Goal: Communication & Community: Answer question/provide support

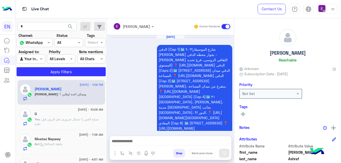
scroll to position [281, 0]
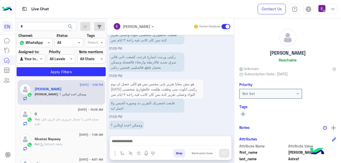
click at [215, 51] on div "ركبتى ورمت امبارح فرحت كشفت تانى قالى تمزق شديد فالاربطة وارتخاء فالعضلة وممكن …" at bounding box center [170, 64] width 123 height 27
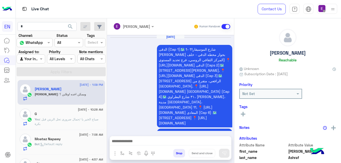
scroll to position [281, 0]
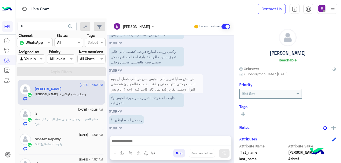
click at [33, 45] on input "text" at bounding box center [28, 42] width 18 height 5
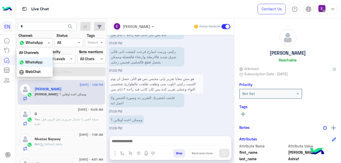
click at [44, 60] on div "WhatsApp" at bounding box center [35, 63] width 36 height 10
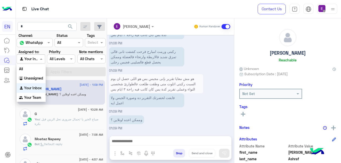
click at [44, 60] on span at bounding box center [42, 58] width 6 height 5
click at [34, 99] on b "Your Team" at bounding box center [32, 98] width 17 height 4
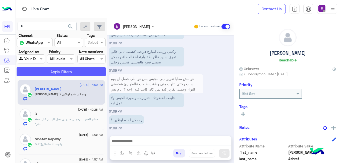
click at [50, 72] on button "Apply Filters" at bounding box center [61, 71] width 89 height 9
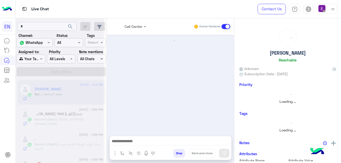
click at [106, 57] on span at bounding box center [102, 58] width 6 height 5
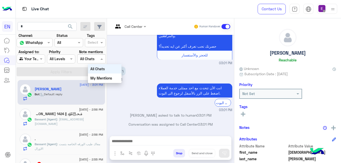
scroll to position [120, 0]
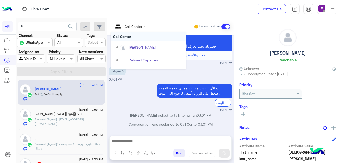
click at [149, 26] on div at bounding box center [130, 26] width 38 height 6
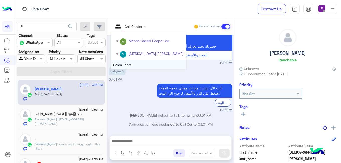
scroll to position [83, 0]
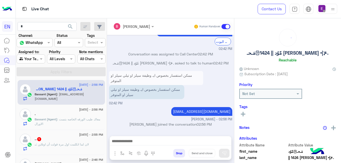
scroll to position [112, 0]
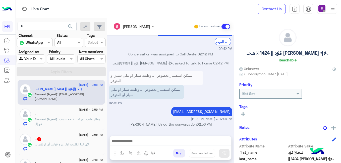
click at [88, 144] on div ".. : لان لما اتكلمت اول مرة قولت أن اونلاين" at bounding box center [69, 147] width 69 height 9
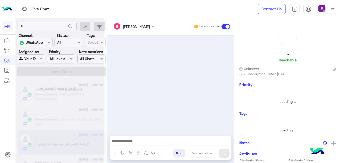
scroll to position [88, 0]
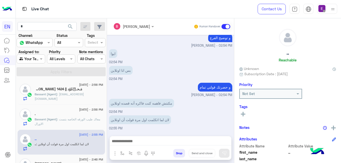
click at [341, 85] on html "EN Live Chat Contact Us Help Center عربي English search Channel: Channel WhatsA…" at bounding box center [170, 81] width 341 height 163
click at [341, 86] on html "EN Live Chat Contact Us Help Center عربي English search Channel: Channel WhatsA…" at bounding box center [170, 81] width 341 height 163
click at [336, 88] on div "Priority" at bounding box center [288, 85] width 97 height 7
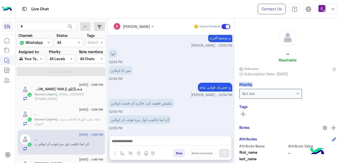
drag, startPoint x: 340, startPoint y: 88, endPoint x: 340, endPoint y: 17, distance: 70.6
click at [340, 17] on div "Contact Us Help Center عربي English" at bounding box center [295, 9] width 91 height 18
click at [340, 81] on div ".. Reachable Unknown Subscription Date : 08/04/2025 Priority Not Set Tags See A…" at bounding box center [288, 89] width 107 height 143
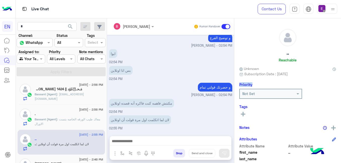
click at [322, 149] on img at bounding box center [318, 152] width 18 height 18
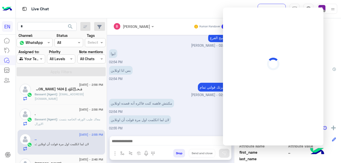
click at [329, 105] on h6 "Tags" at bounding box center [288, 107] width 97 height 5
drag, startPoint x: 329, startPoint y: 105, endPoint x: 335, endPoint y: 65, distance: 39.9
click at [335, 65] on div ".. Reachable Unknown Subscription Date : 08/04/2025 Priority Not Set Tags See A…" at bounding box center [288, 89] width 107 height 143
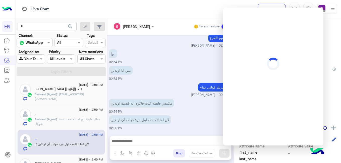
click at [336, 94] on div "Not Set" at bounding box center [288, 94] width 97 height 10
click at [337, 154] on span ".." at bounding box center [313, 152] width 48 height 5
click at [195, 71] on div "بس انا اونلاين 02:54 PM" at bounding box center [170, 73] width 123 height 17
click at [336, 42] on div ".. Reachable" at bounding box center [288, 46] width 97 height 35
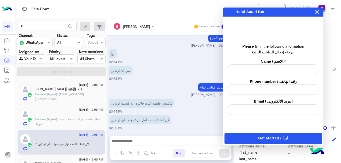
click at [318, 11] on icon at bounding box center [317, 12] width 4 height 4
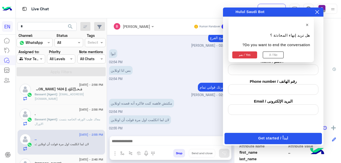
click at [318, 11] on icon at bounding box center [317, 12] width 4 height 4
click at [251, 53] on button "نعم / Yes" at bounding box center [245, 55] width 25 height 7
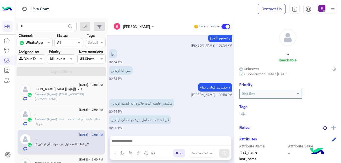
click at [251, 53] on div ".. Reachable Unknown Subscription Date : 08/04/2025 Priority Not Set Tags See A…" at bounding box center [288, 89] width 107 height 143
click at [341, 94] on html "EN Live Chat Contact Us Help Center عربي English search Channel: Channel WhatsA…" at bounding box center [170, 81] width 341 height 163
click at [336, 98] on div "Not Set" at bounding box center [288, 94] width 97 height 10
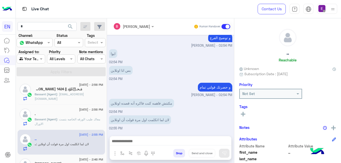
click at [336, 98] on div "Not Set" at bounding box center [288, 94] width 97 height 10
drag, startPoint x: 340, startPoint y: 98, endPoint x: 325, endPoint y: 106, distance: 17.3
click at [325, 106] on h6 "Tags" at bounding box center [288, 107] width 97 height 5
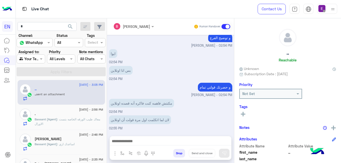
click at [336, 111] on div "Tags See All" at bounding box center [288, 112] width 97 height 14
drag, startPoint x: 341, startPoint y: 111, endPoint x: 312, endPoint y: 127, distance: 32.7
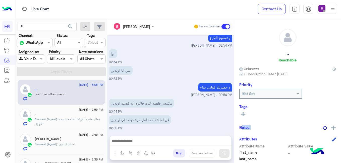
click at [312, 127] on div "Notes" at bounding box center [288, 127] width 97 height 6
click at [340, 119] on div ".. Reachable Unknown Subscription Date : 08/04/2025 Priority Not Set Tags See A…" at bounding box center [288, 89] width 107 height 143
click at [233, 106] on div "مكنتش فاهمه كنت فاكره أنه قصده اونلاين 02:54 PM" at bounding box center [170, 106] width 123 height 17
click at [336, 69] on div "Unknown" at bounding box center [288, 68] width 97 height 5
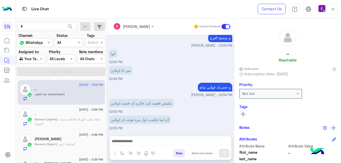
click at [341, 152] on html "EN Live Chat Contact Us Help Center عربي English search Channel: Channel WhatsA…" at bounding box center [170, 81] width 341 height 163
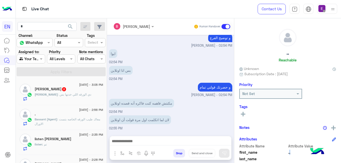
click at [341, 152] on html "EN Live Chat Contact Us Help Center عربي English search Channel: Channel WhatsA…" at bounding box center [170, 81] width 341 height 163
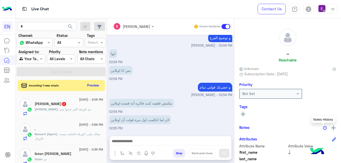
click at [327, 127] on img at bounding box center [325, 128] width 4 height 4
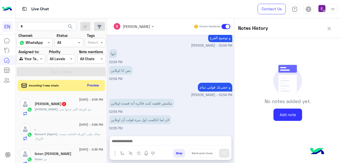
click at [224, 121] on div "لان لما اتكلمت اول مرة قولت أن اونلاين 02:55 PM" at bounding box center [170, 122] width 123 height 17
click at [90, 114] on div "Mahmoud : دي الورقه اللي خدتها بس" at bounding box center [69, 111] width 69 height 9
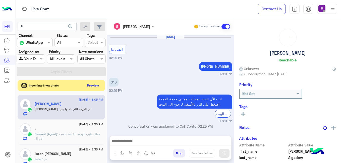
scroll to position [70, 0]
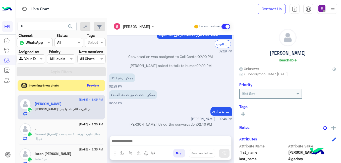
click at [234, 133] on div "Bassant Ayman Human Handover Aug 25, 2025 اتصل بنا 02:29 PM +201203599998 02:29…" at bounding box center [170, 91] width 127 height 147
click at [96, 113] on div "Mahmoud : دي الورقه اللي خدتها بس" at bounding box center [69, 111] width 69 height 9
click at [101, 84] on button "Preview" at bounding box center [94, 85] width 16 height 7
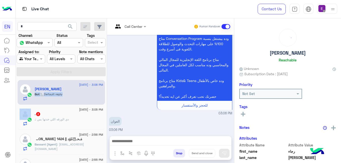
scroll to position [120, 0]
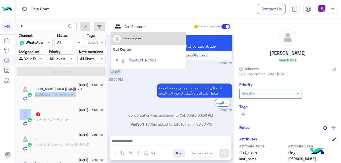
click at [143, 22] on div "Call Center" at bounding box center [127, 27] width 29 height 12
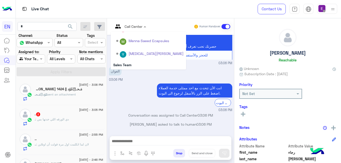
scroll to position [83, 0]
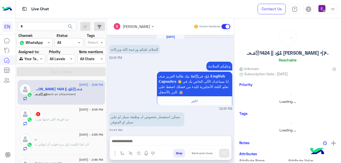
scroll to position [112, 0]
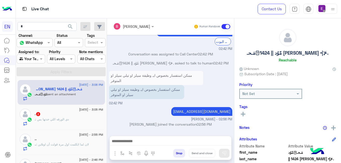
click at [95, 112] on span "25 August - 3:05 PM" at bounding box center [91, 110] width 24 height 5
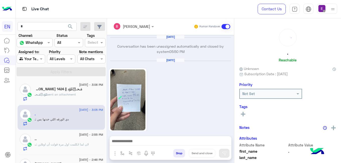
scroll to position [219, 0]
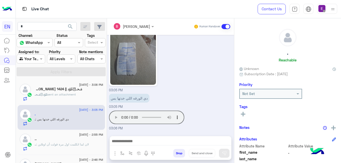
click at [233, 68] on div "03:05 PM" at bounding box center [170, 57] width 123 height 72
drag, startPoint x: 241, startPoint y: 68, endPoint x: 236, endPoint y: 74, distance: 7.5
click at [233, 74] on div "03:05 PM" at bounding box center [170, 57] width 123 height 72
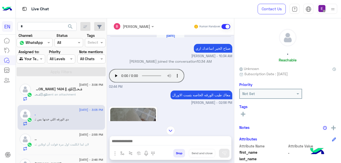
click at [234, 56] on div "Aug 22, 2025 Conversation has been unassigned automatically and closed by syste…" at bounding box center [170, 78] width 127 height 86
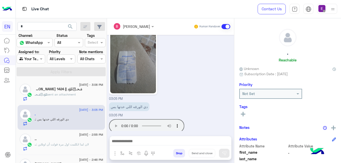
scroll to position [127, 0]
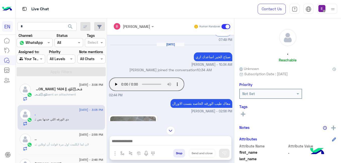
click at [336, 95] on div "Not Set" at bounding box center [288, 94] width 97 height 10
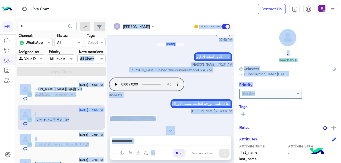
drag, startPoint x: 338, startPoint y: 95, endPoint x: 342, endPoint y: -1, distance: 96.6
click at [341, 0] on html "EN Live Chat Contact Us Help Center عربي English search Channel: Channel WhatsA…" at bounding box center [170, 81] width 341 height 163
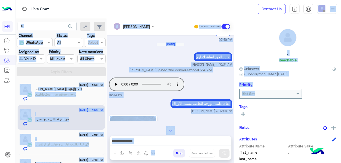
click at [333, 29] on div ". Reachable Unknown Subscription Date : 08/21/2025 Priority Not Set Tags See Al…" at bounding box center [288, 89] width 107 height 143
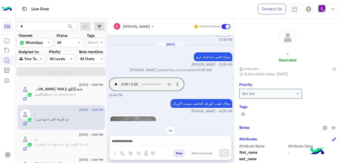
click at [333, 29] on div ". Reachable Unknown Subscription Date : 08/21/2025 Priority Not Set Tags See Al…" at bounding box center [288, 89] width 107 height 143
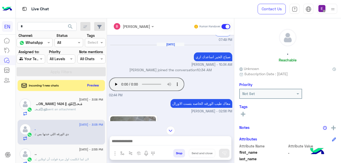
drag, startPoint x: 333, startPoint y: 29, endPoint x: 336, endPoint y: 64, distance: 35.1
click at [336, 64] on div ". Reachable" at bounding box center [288, 46] width 97 height 35
click at [341, 17] on html "EN Live Chat Contact Us Help Center عربي English search Channel: Channel WhatsA…" at bounding box center [170, 81] width 341 height 163
drag, startPoint x: 341, startPoint y: 17, endPoint x: 341, endPoint y: 32, distance: 15.1
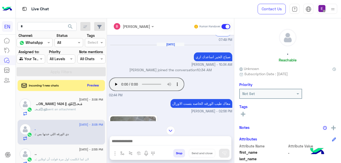
click at [341, 32] on html "EN Live Chat Contact Us Help Center عربي English search Channel: Channel WhatsA…" at bounding box center [170, 81] width 341 height 163
click at [341, 79] on html "EN Live Chat Contact Us Help Center عربي English search Channel: Channel WhatsA…" at bounding box center [170, 81] width 341 height 163
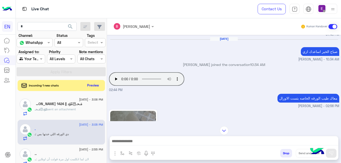
scroll to position [121, 0]
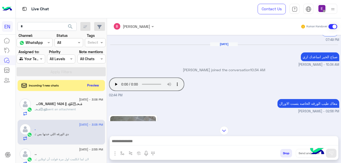
click at [340, 17] on div "Contact Us Help Center عربي English" at bounding box center [295, 9] width 91 height 18
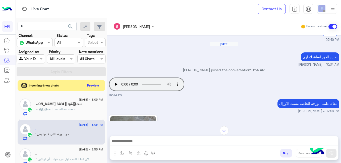
click at [340, 17] on div "Contact Us Help Center عربي English" at bounding box center [295, 9] width 91 height 18
click at [322, 29] on div "Human Handover" at bounding box center [319, 26] width 37 height 9
click at [341, 51] on html "EN Live Chat Contact Us Help Center عربي English search Channel: Channel WhatsA…" at bounding box center [170, 81] width 341 height 163
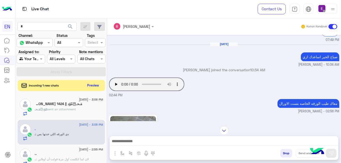
click at [231, 82] on div "Your browser does not support the audio tag. 02:44 PM" at bounding box center [224, 87] width 230 height 22
click at [168, 50] on div "Aug 25, 2025 صباح الخير اساعدك ازي Bassant Ayman - 10:34 AM" at bounding box center [224, 54] width 230 height 25
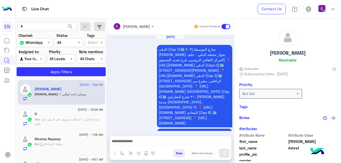
scroll to position [281, 0]
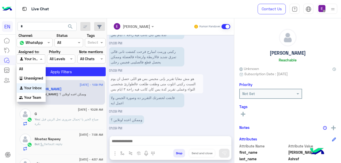
click at [40, 57] on span at bounding box center [42, 58] width 6 height 5
click at [33, 97] on b "Your Team" at bounding box center [32, 98] width 17 height 4
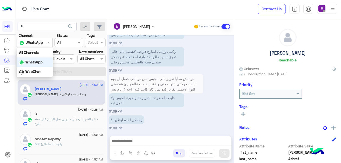
click at [45, 39] on div "Channel WhatsApp" at bounding box center [35, 42] width 36 height 9
click at [40, 59] on div "WhatsApp" at bounding box center [35, 63] width 36 height 10
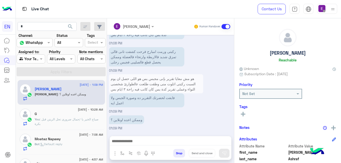
click at [36, 54] on label "Assigned to:" at bounding box center [29, 51] width 21 height 5
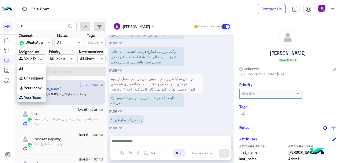
drag, startPoint x: 36, startPoint y: 54, endPoint x: 35, endPoint y: 59, distance: 4.8
click at [35, 59] on div at bounding box center [31, 59] width 28 height 6
click at [36, 74] on div "Unassigned" at bounding box center [31, 78] width 29 height 10
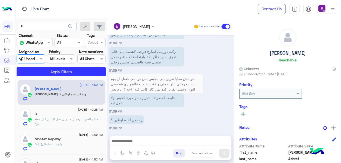
click at [38, 62] on div "Unassigned" at bounding box center [28, 59] width 19 height 6
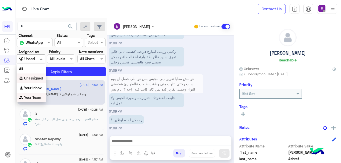
click at [39, 97] on b "Your Team" at bounding box center [32, 98] width 17 height 4
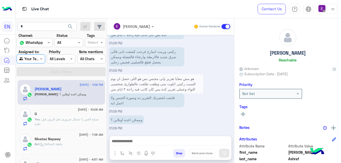
click at [38, 44] on div at bounding box center [35, 43] width 36 height 6
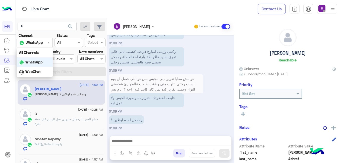
click at [40, 58] on div "WhatsApp" at bounding box center [35, 63] width 36 height 10
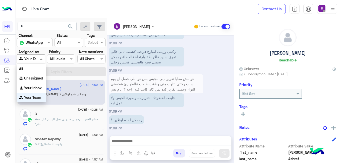
click at [40, 57] on span at bounding box center [42, 58] width 6 height 5
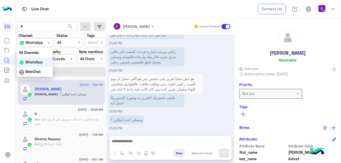
click at [43, 41] on div at bounding box center [35, 43] width 36 height 6
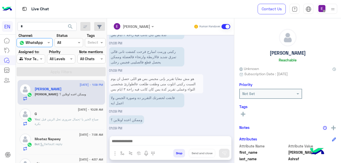
click at [43, 41] on div at bounding box center [35, 43] width 36 height 6
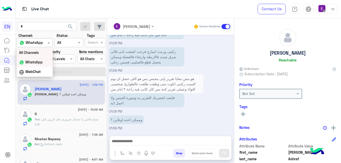
click at [43, 52] on div "All Channels" at bounding box center [35, 52] width 36 height 9
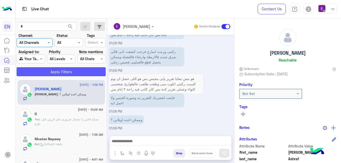
click at [47, 73] on button "Apply Filters" at bounding box center [61, 71] width 89 height 9
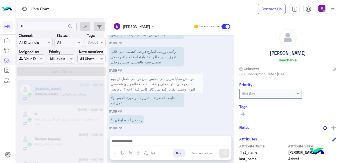
click at [36, 159] on div at bounding box center [60, 83] width 88 height 163
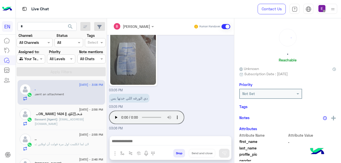
scroll to position [219, 0]
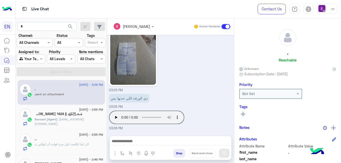
click at [341, 95] on html "EN Live Chat Contact Us Help Center عربي English search Channel: Channel All Ch…" at bounding box center [170, 81] width 341 height 163
click at [266, 158] on span "last_name" at bounding box center [264, 159] width 48 height 5
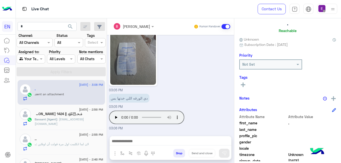
drag, startPoint x: 266, startPoint y: 158, endPoint x: 339, endPoint y: 124, distance: 80.4
click at [337, 124] on span "." at bounding box center [313, 123] width 48 height 5
drag, startPoint x: 341, startPoint y: 131, endPoint x: 341, endPoint y: 134, distance: 3.0
click at [341, 134] on html "EN Live Chat Contact Us Help Center عربي English search Channel: Channel All Ch…" at bounding box center [170, 81] width 341 height 163
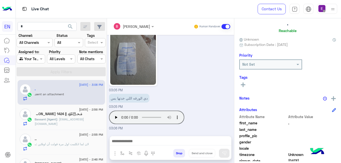
click at [341, 134] on html "EN Live Chat Contact Us Help Center عربي English search Channel: Channel All Ch…" at bounding box center [170, 81] width 341 height 163
drag, startPoint x: 341, startPoint y: 134, endPoint x: 320, endPoint y: 131, distance: 21.7
click at [320, 131] on span at bounding box center [313, 129] width 48 height 5
click at [266, 154] on span "timezone" at bounding box center [264, 154] width 48 height 5
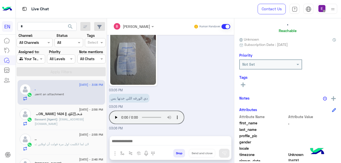
drag, startPoint x: 266, startPoint y: 154, endPoint x: 307, endPoint y: 160, distance: 40.7
click at [307, 160] on span "08/21/2025" at bounding box center [313, 161] width 48 height 5
drag, startPoint x: 307, startPoint y: 160, endPoint x: 340, endPoint y: 84, distance: 83.1
click at [336, 84] on div "See All" at bounding box center [288, 85] width 97 height 6
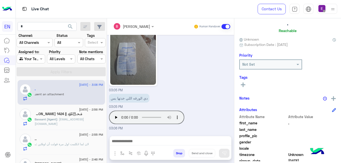
click at [336, 84] on div "See All" at bounding box center [288, 85] width 97 height 6
click at [336, 83] on div "See All" at bounding box center [288, 85] width 97 height 6
click at [336, 19] on div ". Reachable" at bounding box center [288, 16] width 97 height 35
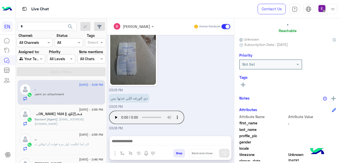
click at [336, 21] on div ". Reachable" at bounding box center [288, 16] width 97 height 35
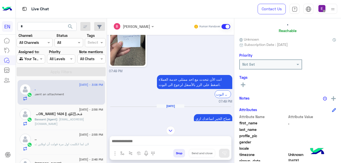
scroll to position [60, 0]
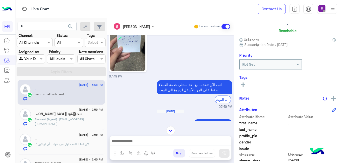
click at [336, 133] on div "profile_pic" at bounding box center [288, 136] width 97 height 6
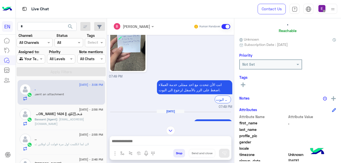
click at [273, 160] on span "signup_date" at bounding box center [264, 161] width 48 height 5
click at [276, 152] on div "locale" at bounding box center [288, 149] width 97 height 6
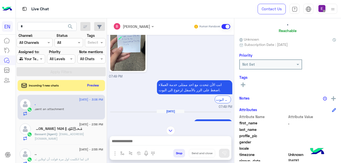
drag, startPoint x: 341, startPoint y: 45, endPoint x: 341, endPoint y: 58, distance: 12.6
click at [341, 45] on html "EN Live Chat Contact Us Help Center عربي English search Channel: Channel All Ch…" at bounding box center [170, 81] width 341 height 163
drag, startPoint x: 341, startPoint y: 58, endPoint x: 341, endPoint y: 77, distance: 19.4
click at [341, 77] on html "EN Live Chat Contact Us Help Center عربي English search Channel: Channel All Ch…" at bounding box center [170, 81] width 341 height 163
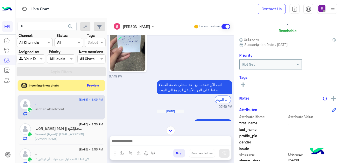
click at [341, 77] on html "EN Live Chat Contact Us Help Center عربي English search Channel: Channel All Ch…" at bounding box center [170, 81] width 341 height 163
click at [341, 116] on html "EN Live Chat Contact Us Help Center عربي English search Channel: Channel All Ch…" at bounding box center [170, 81] width 341 height 163
drag, startPoint x: 341, startPoint y: 116, endPoint x: 341, endPoint y: 125, distance: 9.3
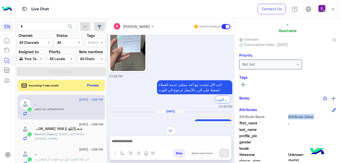
click at [341, 125] on html "EN Live Chat Contact Us Help Center عربي English search Channel: Channel All Ch…" at bounding box center [170, 81] width 341 height 163
click at [341, 148] on html "EN Live Chat Contact Us Help Center عربي English search Channel: Channel All Ch…" at bounding box center [170, 81] width 341 height 163
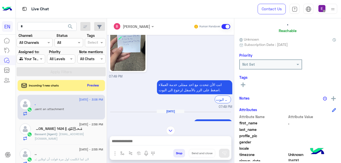
click at [341, 148] on html "EN Live Chat Contact Us Help Center عربي English search Channel: Channel All Ch…" at bounding box center [170, 81] width 341 height 163
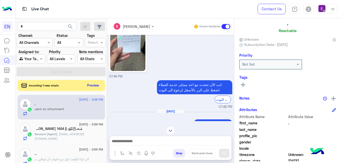
click at [341, 148] on html "EN Live Chat Contact Us Help Center عربي English search Channel: Channel All Ch…" at bounding box center [170, 81] width 341 height 163
click at [341, 149] on html "EN Live Chat Contact Us Help Center عربي English search Channel: Channel All Ch…" at bounding box center [170, 81] width 341 height 163
click at [341, 117] on html "EN Live Chat Contact Us Help Center عربي English search Channel: Channel All Ch…" at bounding box center [170, 81] width 341 height 163
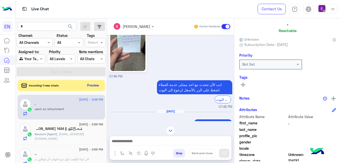
click at [341, 117] on html "EN Live Chat Contact Us Help Center عربي English search Channel: Channel All Ch…" at bounding box center [170, 81] width 341 height 163
click at [341, 29] on html "EN Live Chat Contact Us Help Center عربي English search Channel: Channel All Ch…" at bounding box center [170, 81] width 341 height 163
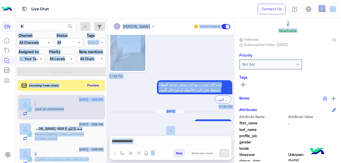
drag, startPoint x: 341, startPoint y: 29, endPoint x: 341, endPoint y: 13, distance: 15.3
click at [341, 13] on html "EN Live Chat Contact Us Help Center عربي English search Channel: Channel All Ch…" at bounding box center [170, 81] width 341 height 163
click at [200, 96] on div "الرجوع الى البوت" at bounding box center [194, 100] width 75 height 8
drag, startPoint x: 200, startPoint y: 96, endPoint x: 263, endPoint y: 42, distance: 83.3
click at [263, 42] on mat-drawer-container "Bassant Ayman Human Handover Aug 22, 2025 Conversation has been unassigned auto…" at bounding box center [224, 91] width 234 height 147
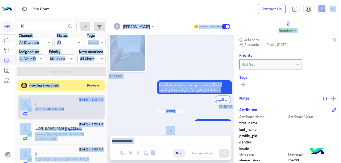
click at [205, 43] on div "Aug 24, 2025 07:49 PM" at bounding box center [170, 39] width 123 height 80
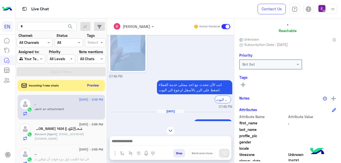
click at [205, 43] on div "Aug 24, 2025 07:49 PM" at bounding box center [170, 39] width 123 height 80
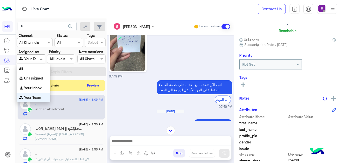
click at [40, 56] on div at bounding box center [31, 59] width 28 height 6
click at [40, 75] on div "Unassigned" at bounding box center [34, 78] width 34 height 10
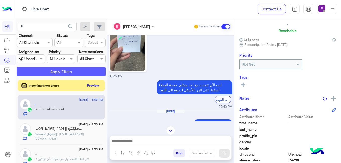
click at [40, 75] on button "Apply Filters" at bounding box center [61, 71] width 89 height 9
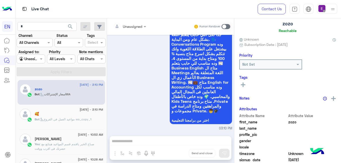
scroll to position [220, 0]
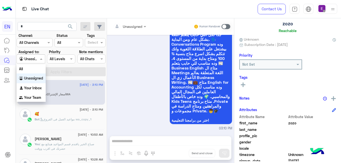
click at [36, 59] on div at bounding box center [31, 59] width 28 height 6
click at [36, 101] on div "Your Team" at bounding box center [31, 98] width 29 height 10
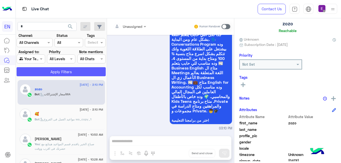
click at [55, 73] on button "Apply Filters" at bounding box center [61, 71] width 89 height 9
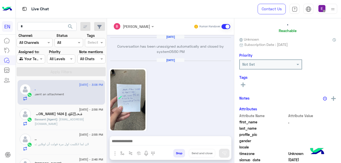
scroll to position [219, 0]
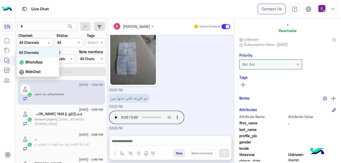
click at [33, 43] on input "text" at bounding box center [28, 42] width 18 height 5
click at [34, 64] on div "WhatsApp" at bounding box center [38, 63] width 43 height 10
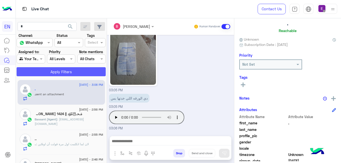
click at [41, 74] on button "Apply Filters" at bounding box center [61, 71] width 89 height 9
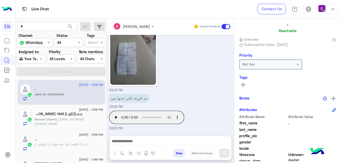
click at [341, 112] on html "EN Live Chat Contact Us Help Center عربي English search Channel: Channel WhatsA…" at bounding box center [170, 81] width 341 height 163
click at [341, 129] on html "EN Live Chat Contact Us Help Center عربي English search Channel: Channel WhatsA…" at bounding box center [170, 81] width 341 height 163
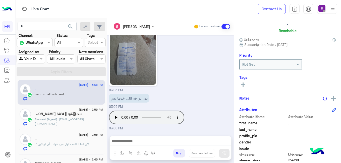
click at [341, 129] on html "EN Live Chat Contact Us Help Center عربي English search Channel: Channel WhatsA…" at bounding box center [170, 81] width 341 height 163
click at [341, 56] on html "EN Live Chat Contact Us Help Center عربي English search Channel: Channel WhatsA…" at bounding box center [170, 81] width 341 height 163
click at [336, 32] on div ". Reachable" at bounding box center [288, 16] width 97 height 35
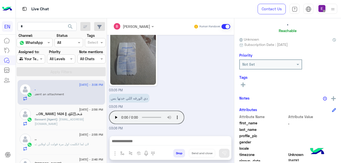
click at [341, 37] on html "EN Live Chat Contact Us Help Center عربي English search Channel: Channel WhatsA…" at bounding box center [170, 81] width 341 height 163
click at [341, 25] on html "EN Live Chat Contact Us Help Center عربي English search Channel: Channel WhatsA…" at bounding box center [170, 81] width 341 height 163
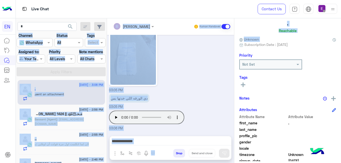
drag, startPoint x: 341, startPoint y: 41, endPoint x: 341, endPoint y: 19, distance: 21.9
click at [341, 19] on html "EN Live Chat Contact Us Help Center عربي English search Channel: Channel WhatsA…" at bounding box center [170, 81] width 341 height 163
click at [341, 20] on html "EN Live Chat Contact Us Help Center عربي English search Channel: Channel WhatsA…" at bounding box center [170, 81] width 341 height 163
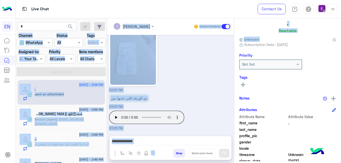
click at [341, 20] on html "EN Live Chat Contact Us Help Center عربي English search Channel: Channel WhatsA…" at bounding box center [170, 81] width 341 height 163
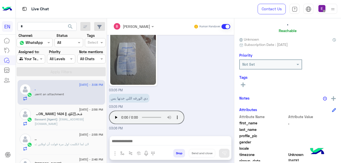
click at [341, 20] on html "EN Live Chat Contact Us Help Center عربي English search Channel: Channel WhatsA…" at bounding box center [170, 81] width 341 height 163
drag, startPoint x: 341, startPoint y: 72, endPoint x: 341, endPoint y: 76, distance: 3.8
click at [341, 76] on html "EN Live Chat Contact Us Help Center عربي English search Channel: Channel WhatsA…" at bounding box center [170, 81] width 341 height 163
click at [341, 148] on html "EN Live Chat Contact Us Help Center عربي English search Channel: Channel WhatsA…" at bounding box center [170, 81] width 341 height 163
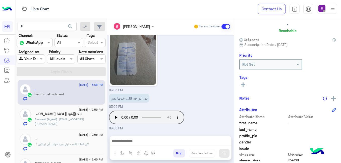
click at [341, 148] on html "EN Live Chat Contact Us Help Center عربي English search Channel: Channel WhatsA…" at bounding box center [170, 81] width 341 height 163
click at [341, 153] on html "EN Live Chat Contact Us Help Center عربي English search Channel: Channel WhatsA…" at bounding box center [170, 81] width 341 height 163
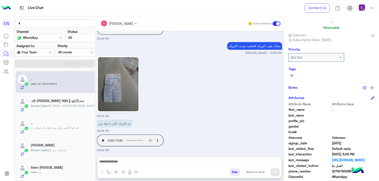
scroll to position [29, 0]
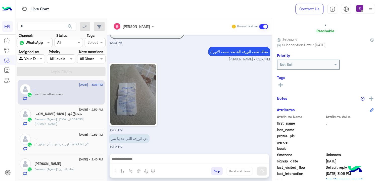
drag, startPoint x: 313, startPoint y: 0, endPoint x: 379, endPoint y: 52, distance: 83.7
click at [341, 52] on html "EN Live Chat Contact Us Help Center عربي English search Channel: Channel WhatsA…" at bounding box center [189, 90] width 379 height 181
drag, startPoint x: 379, startPoint y: 52, endPoint x: 357, endPoint y: 66, distance: 25.6
click at [341, 66] on div "Not Set" at bounding box center [325, 65] width 97 height 10
click at [341, 79] on html "EN Live Chat Contact Us Help Center عربي English search Channel: Channel WhatsA…" at bounding box center [189, 90] width 379 height 181
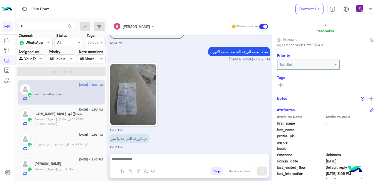
click at [341, 79] on html "EN Live Chat Contact Us Help Center عربي English search Channel: Channel WhatsA…" at bounding box center [189, 90] width 379 height 181
drag, startPoint x: 379, startPoint y: 79, endPoint x: 379, endPoint y: 120, distance: 40.7
click at [341, 120] on html "EN Live Chat Contact Us Help Center عربي English search Channel: Channel WhatsA…" at bounding box center [189, 90] width 379 height 181
drag, startPoint x: 379, startPoint y: 120, endPoint x: 379, endPoint y: 149, distance: 29.2
click at [341, 149] on html "EN Live Chat Contact Us Help Center عربي English search Channel: Channel WhatsA…" at bounding box center [189, 90] width 379 height 181
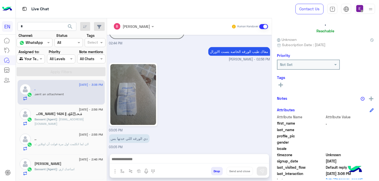
click at [341, 149] on html "EN Live Chat Contact Us Help Center عربي English search Channel: Channel WhatsA…" at bounding box center [189, 90] width 379 height 181
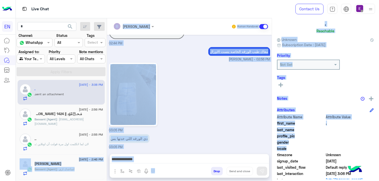
click at [341, 87] on div "See All" at bounding box center [325, 86] width 97 height 8
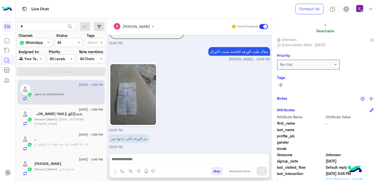
click at [341, 12] on span at bounding box center [362, 11] width 3 height 3
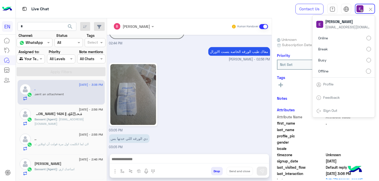
click at [341, 12] on span at bounding box center [362, 11] width 3 height 3
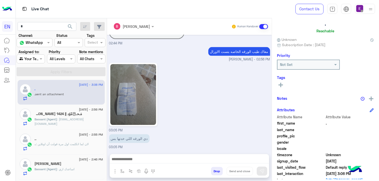
click at [341, 27] on html "EN Live Chat Contact Us Help Center عربي English search Channel: Channel WhatsA…" at bounding box center [189, 90] width 379 height 181
click at [341, 55] on div "Priority" at bounding box center [325, 56] width 97 height 7
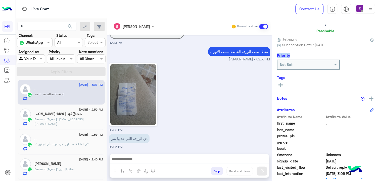
click at [341, 55] on div "Priority" at bounding box center [325, 56] width 97 height 7
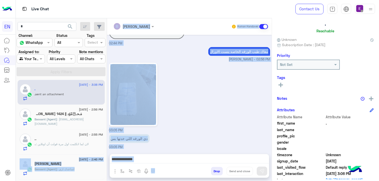
drag, startPoint x: 135, startPoint y: 178, endPoint x: 105, endPoint y: 153, distance: 38.6
click at [105, 153] on mat-drawer-container "search Channel: Channel WhatsApp Status Channel All Tags Select Assigned to: Ag…" at bounding box center [197, 100] width 363 height 165
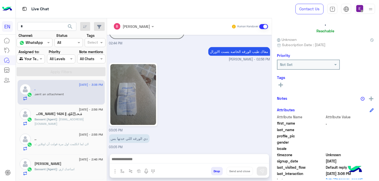
drag, startPoint x: 105, startPoint y: 153, endPoint x: 78, endPoint y: 149, distance: 27.1
click at [78, 149] on div ".. : لان لما اتكلمت اول مرة قولت أن اونلاين" at bounding box center [69, 146] width 68 height 9
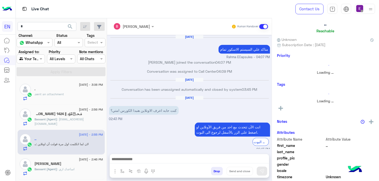
scroll to position [236, 0]
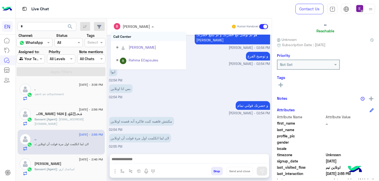
click at [157, 26] on div at bounding box center [134, 26] width 46 height 6
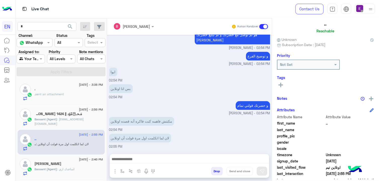
click at [206, 23] on div "Bassant Ayman Human Handover" at bounding box center [189, 26] width 157 height 9
click at [341, 163] on span "لان لما اتكلمت اول مرة قولت أن اونلاين" at bounding box center [350, 180] width 48 height 5
click at [309, 163] on span "last_interaction" at bounding box center [301, 173] width 48 height 5
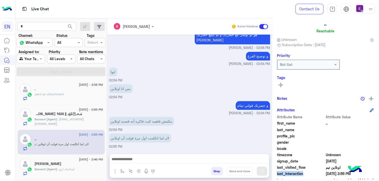
click at [309, 163] on span "last_interaction" at bounding box center [301, 173] width 48 height 5
click at [341, 163] on html "EN Live Chat Contact Us Help Center عربي English search Channel: Channel WhatsA…" at bounding box center [189, 90] width 379 height 181
click at [288, 103] on mat-drawer ".. Reachable Unknown Subscription Date : 08/04/2025 Priority Not Set Tags See A…" at bounding box center [325, 100] width 107 height 165
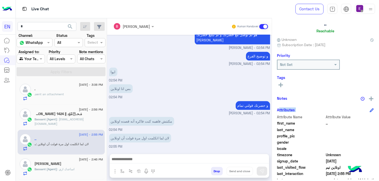
click at [288, 103] on mat-drawer ".. Reachable Unknown Subscription Date : 08/04/2025 Priority Not Set Tags See A…" at bounding box center [325, 100] width 107 height 165
click at [272, 102] on div "Aug 4, 2025 متاكد علي السيستم الاسكور تمام Rahma ECapsules - 04:07 PM Rahma ECa…" at bounding box center [189, 92] width 165 height 114
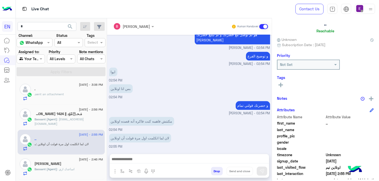
click at [272, 102] on div "Aug 4, 2025 متاكد علي السيستم الاسكور تمام Rahma ECapsules - 04:07 PM Rahma ECa…" at bounding box center [189, 92] width 165 height 114
drag, startPoint x: 285, startPoint y: 102, endPoint x: 288, endPoint y: 99, distance: 3.7
click at [288, 99] on mat-drawer ".. Reachable Unknown Subscription Date : 08/04/2025 Priority Not Set Tags See A…" at bounding box center [325, 100] width 107 height 165
click at [288, 151] on div ".. Reachable Unknown Subscription Date : 08/04/2025 Priority Not Set Tags See A…" at bounding box center [325, 98] width 107 height 161
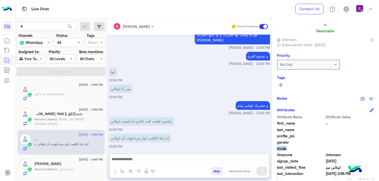
click at [288, 151] on div ".. Reachable Unknown Subscription Date : 08/04/2025 Priority Not Set Tags See A…" at bounding box center [325, 98] width 107 height 161
click at [341, 130] on html "EN Live Chat Contact Us Help Center عربي English search Channel: Channel WhatsA…" at bounding box center [189, 90] width 379 height 181
drag, startPoint x: 379, startPoint y: 130, endPoint x: 377, endPoint y: 147, distance: 16.9
click at [341, 134] on html "EN Live Chat Contact Us Help Center عربي English search Channel: Channel WhatsA…" at bounding box center [189, 90] width 379 height 181
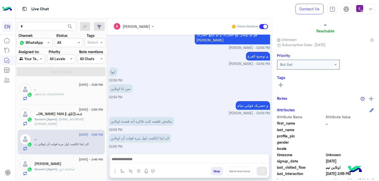
click at [341, 134] on html "EN Live Chat Contact Us Help Center عربي English search Channel: Channel WhatsA…" at bounding box center [189, 90] width 379 height 181
drag, startPoint x: 377, startPoint y: 147, endPoint x: 376, endPoint y: 175, distance: 27.7
click at [341, 163] on span "08/25/2025, 2:55 PM" at bounding box center [350, 173] width 48 height 5
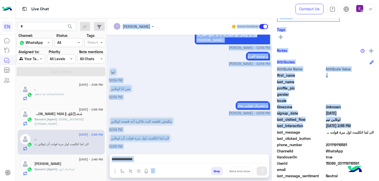
scroll to position [89, 0]
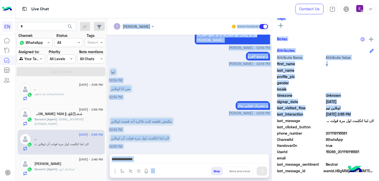
drag, startPoint x: 376, startPoint y: 175, endPoint x: 340, endPoint y: 181, distance: 36.3
click at [340, 163] on html "EN Live Chat Contact Us Help Center عربي English search Channel: Channel WhatsA…" at bounding box center [189, 90] width 379 height 181
drag, startPoint x: 379, startPoint y: 142, endPoint x: 215, endPoint y: 131, distance: 164.0
click at [215, 131] on div "مكنتش فاهمه كنت فاكره أنه قصده اونلاين 02:54 PM" at bounding box center [189, 124] width 161 height 17
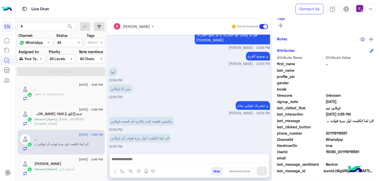
click at [341, 131] on span "201119116581" at bounding box center [350, 133] width 48 height 5
copy span "201119116581"
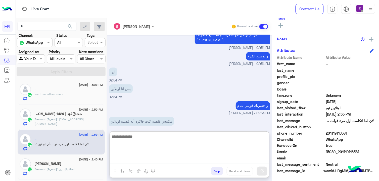
click at [188, 160] on textarea at bounding box center [189, 149] width 159 height 30
click at [263, 139] on textarea "**********" at bounding box center [189, 149] width 159 height 30
type textarea "**********"
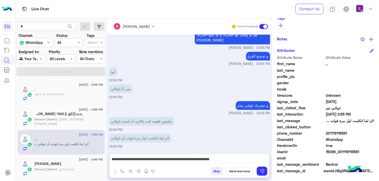
click at [269, 163] on div "Drop Send and close" at bounding box center [214, 172] width 110 height 11
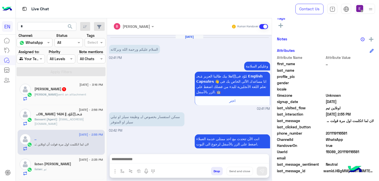
scroll to position [94, 0]
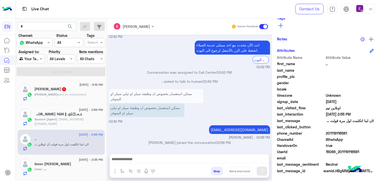
click at [101, 96] on div "Mahmoud sent an attachment" at bounding box center [69, 96] width 68 height 9
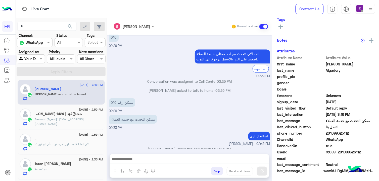
scroll to position [89, 0]
click at [107, 130] on div "25 August - 3:16 PM Mahmoud Algadory Mahmoud sent an attachment 25 August - 2:5…" at bounding box center [61, 130] width 91 height 105
click at [100, 142] on div ".." at bounding box center [69, 139] width 68 height 5
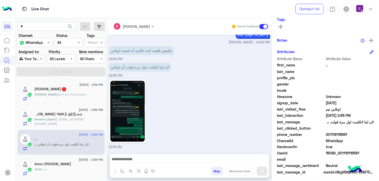
scroll to position [89, 0]
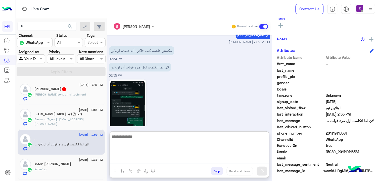
click at [149, 159] on textarea at bounding box center [189, 149] width 159 height 30
type textarea "*"
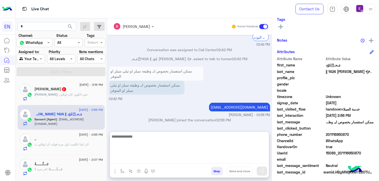
scroll to position [89, 0]
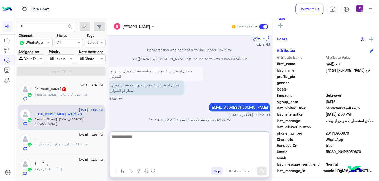
click at [147, 144] on textarea at bounding box center [189, 149] width 159 height 30
type textarea "*"
type textarea "**"
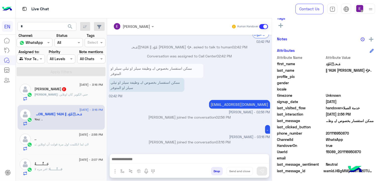
scroll to position [130, 0]
click at [52, 143] on p ".. : لان لما اتكلمت اول مرة قولت أن اونلاين" at bounding box center [62, 145] width 54 height 5
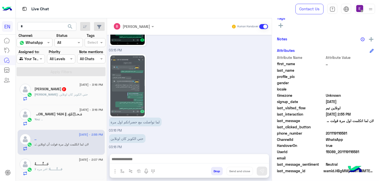
scroll to position [261, 0]
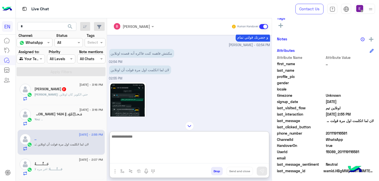
click at [207, 159] on textarea at bounding box center [189, 149] width 159 height 30
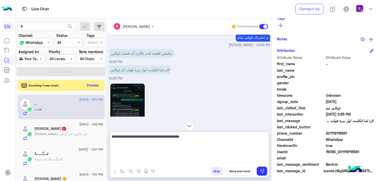
type textarea "**********"
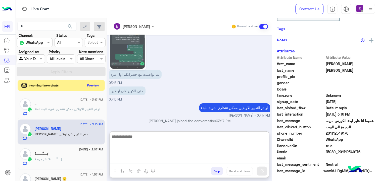
scroll to position [89, 0]
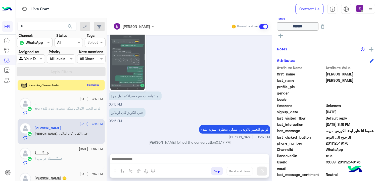
click at [93, 84] on button "Preview" at bounding box center [93, 85] width 16 height 7
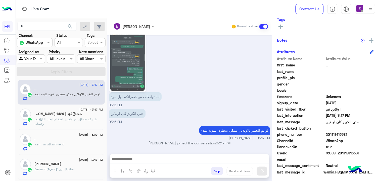
scroll to position [89, 0]
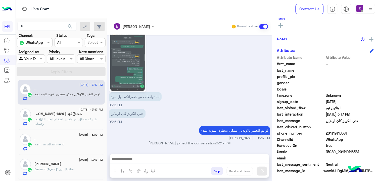
click at [74, 122] on p "مَـحـ𓂆مّوُد : هو مافيش اصلا ان ابعت الـ cv علـ رقم واتساب" at bounding box center [69, 121] width 68 height 9
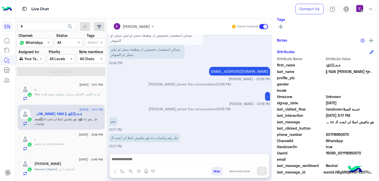
scroll to position [89, 0]
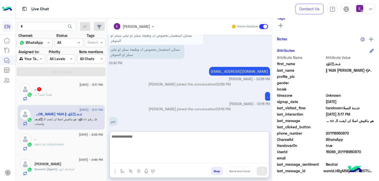
click at [231, 160] on textarea at bounding box center [189, 149] width 159 height 30
type textarea "**********"
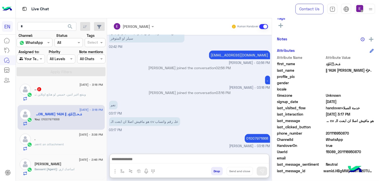
scroll to position [174, 0]
click at [84, 93] on span ": وينفع اغير اتنين. خميس لو هتابع اونلاين" at bounding box center [61, 95] width 50 height 4
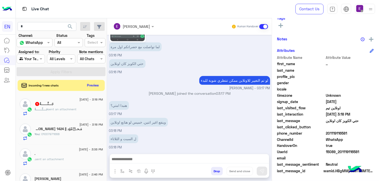
scroll to position [376, 0]
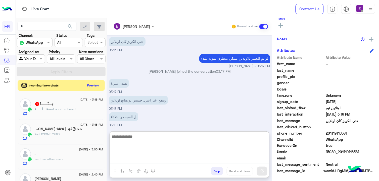
click at [183, 157] on textarea at bounding box center [189, 149] width 159 height 30
type textarea "*"
type textarea "**********"
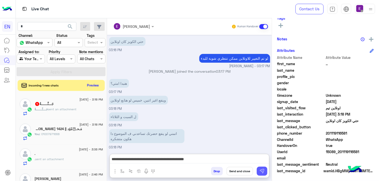
click at [267, 163] on button at bounding box center [262, 171] width 11 height 9
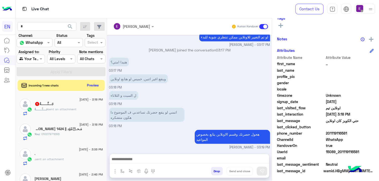
click at [98, 107] on div "جَـــنَّــــــةُ sent an attachment" at bounding box center [69, 111] width 68 height 9
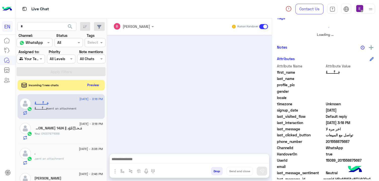
click at [101, 86] on button "Preview" at bounding box center [93, 85] width 16 height 7
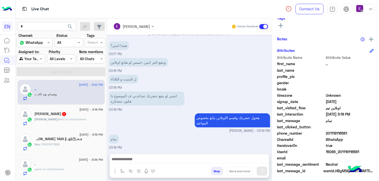
scroll to position [384, 0]
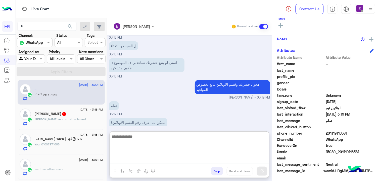
click at [131, 156] on textarea at bounding box center [189, 149] width 159 height 30
type textarea "*"
type textarea "**********"
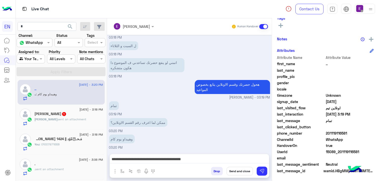
click at [242, 163] on button "Send and close" at bounding box center [240, 171] width 26 height 9
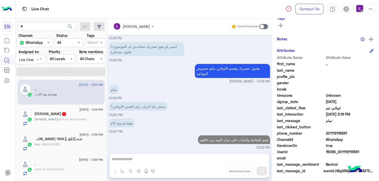
scroll to position [409, 0]
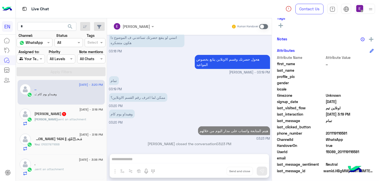
click at [69, 112] on div "محمد خالد 1" at bounding box center [69, 114] width 68 height 5
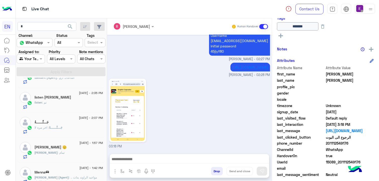
scroll to position [184, 0]
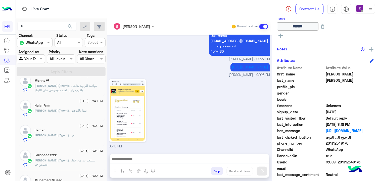
click at [104, 159] on div "25 August - 3:23 PM محمد خالد You : هيتم المتابعة واتساب على مدار اليوم من خلال…" at bounding box center [61, 130] width 91 height 105
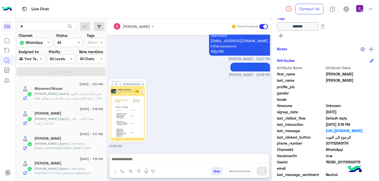
click at [102, 100] on div "25 August - 1:20 PM Muhamed Musad Rahma (Agent) : غير متاح فرع في اكتوبر حاليا …" at bounding box center [61, 92] width 87 height 25
click at [104, 99] on div "25 August - 3:23 PM محمد خالد You : هيتم المتابعة واتساب على مدار اليوم من خلال…" at bounding box center [61, 130] width 91 height 105
click at [104, 98] on div "25 August - 3:23 PM محمد خالد You : هيتم المتابعة واتساب على مدار اليوم من خلال…" at bounding box center [61, 130] width 91 height 105
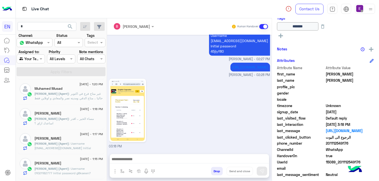
drag, startPoint x: 104, startPoint y: 98, endPoint x: 104, endPoint y: 119, distance: 20.9
click at [104, 119] on div "25 August - 3:23 PM محمد خالد You : هيتم المتابعة واتساب على مدار اليوم من خلال…" at bounding box center [61, 130] width 91 height 105
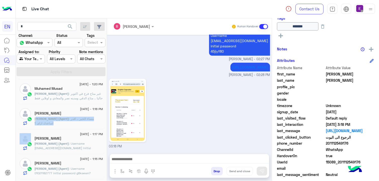
click at [104, 119] on div "25 August - 3:23 PM محمد خالد You : هيتم المتابعة واتساب على مدار اليوم من خلال…" at bounding box center [61, 130] width 91 height 105
click at [104, 120] on div "25 August - 3:23 PM محمد خالد You : هيتم المتابعة واتساب على مدار اليوم من خلال…" at bounding box center [61, 130] width 91 height 105
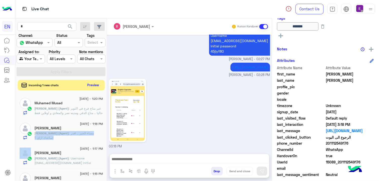
click at [98, 88] on button "Preview" at bounding box center [93, 85] width 16 height 7
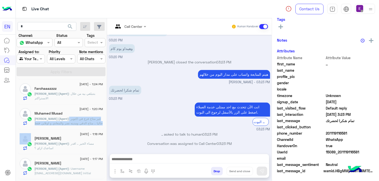
scroll to position [89, 0]
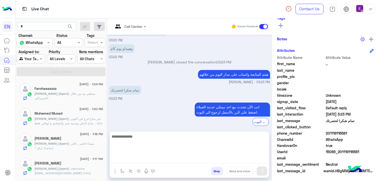
click at [150, 159] on textarea at bounding box center [189, 149] width 159 height 30
type textarea "****"
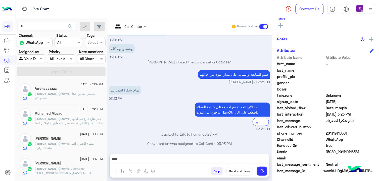
click at [240, 163] on button "Send and close" at bounding box center [240, 171] width 26 height 9
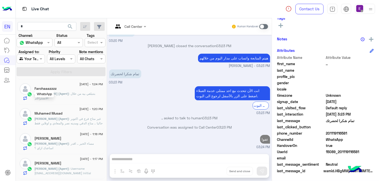
scroll to position [364, 0]
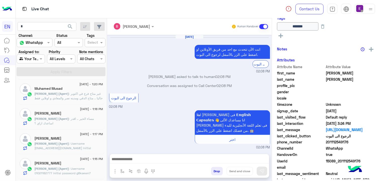
scroll to position [369, 0]
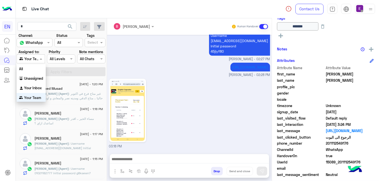
click at [36, 59] on div at bounding box center [31, 59] width 28 height 6
click at [38, 78] on b "Unassigned" at bounding box center [33, 78] width 19 height 4
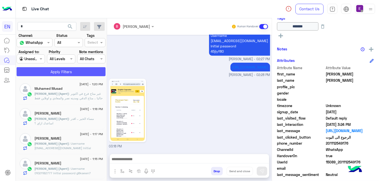
click at [41, 74] on button "Apply Filters" at bounding box center [61, 71] width 89 height 9
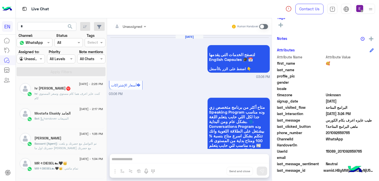
scroll to position [89, 0]
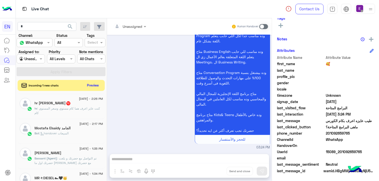
click at [54, 101] on div "24 August - 2:26 PM" at bounding box center [69, 99] width 68 height 3
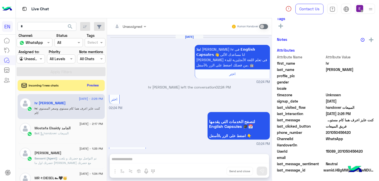
scroll to position [87, 0]
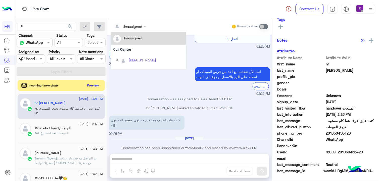
click at [135, 25] on div at bounding box center [130, 26] width 38 height 6
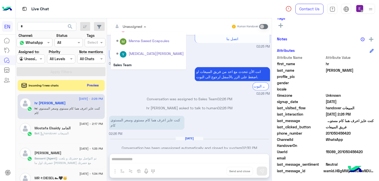
scroll to position [83, 0]
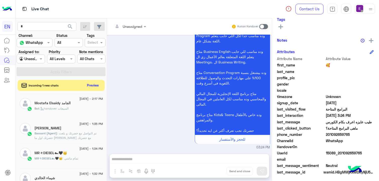
scroll to position [89, 0]
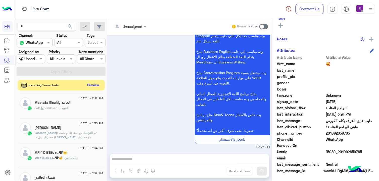
click at [89, 87] on button "Preview" at bounding box center [93, 85] width 16 height 7
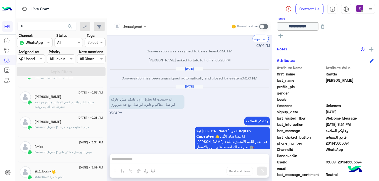
scroll to position [0, 0]
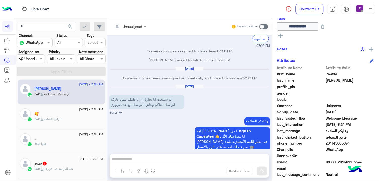
click at [58, 163] on div "zozo 4" at bounding box center [69, 164] width 68 height 5
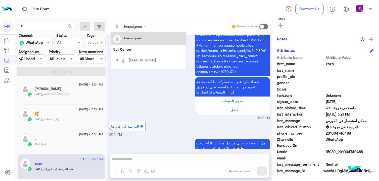
click at [144, 27] on span at bounding box center [146, 26] width 6 height 5
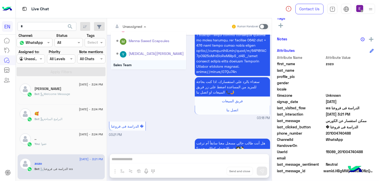
scroll to position [83, 0]
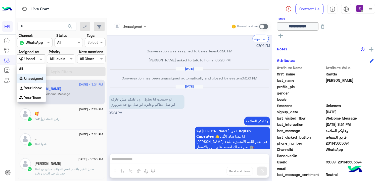
click at [31, 60] on div at bounding box center [31, 59] width 28 height 6
click at [28, 81] on div "Unassigned" at bounding box center [31, 79] width 29 height 10
click at [35, 61] on div at bounding box center [31, 59] width 28 height 6
click at [35, 100] on div "Your Team" at bounding box center [31, 98] width 29 height 10
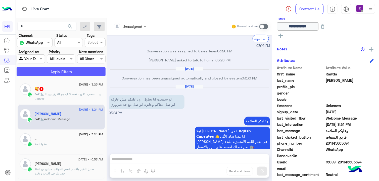
click at [67, 69] on button "Apply Filters" at bounding box center [61, 71] width 89 height 9
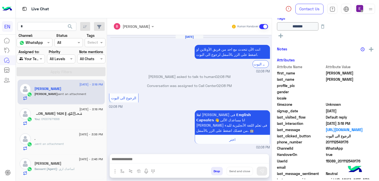
scroll to position [369, 0]
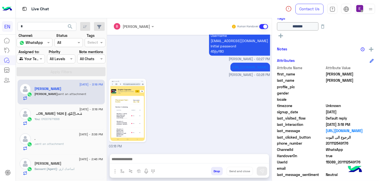
click at [50, 139] on div "." at bounding box center [69, 139] width 68 height 5
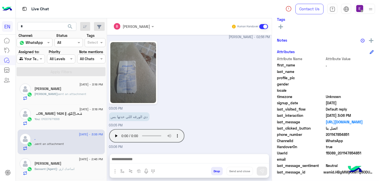
scroll to position [89, 0]
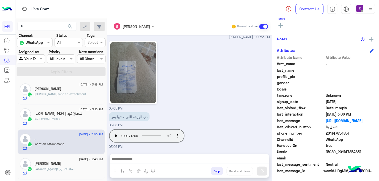
click at [338, 132] on span "201147854851" at bounding box center [350, 133] width 48 height 5
copy span "201147854851"
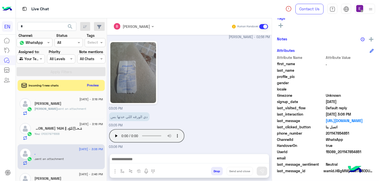
click at [251, 72] on div "03:05 PM" at bounding box center [189, 76] width 161 height 72
drag, startPoint x: 251, startPoint y: 72, endPoint x: 244, endPoint y: 89, distance: 18.2
click at [244, 89] on div "03:05 PM" at bounding box center [189, 76] width 161 height 72
click at [270, 86] on div "Aug 21, 2025 انت الأن تتحدث مع احد ممثلى خدمة العملاء اضغط على الزر بالأسفل لرج…" at bounding box center [189, 92] width 165 height 114
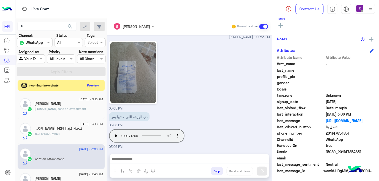
click at [270, 86] on div "Aug 21, 2025 انت الأن تتحدث مع احد ممثلى خدمة العملاء اضغط على الزر بالأسفل لرج…" at bounding box center [189, 92] width 165 height 114
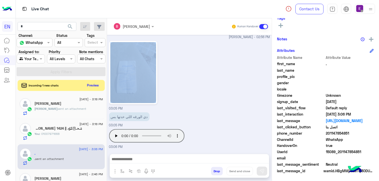
click at [269, 87] on div "Aug 21, 2025 انت الأن تتحدث مع احد ممثلى خدمة العملاء اضغط على الزر بالأسفل لرج…" at bounding box center [189, 92] width 165 height 114
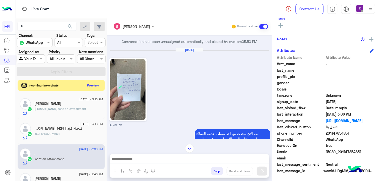
scroll to position [98, 0]
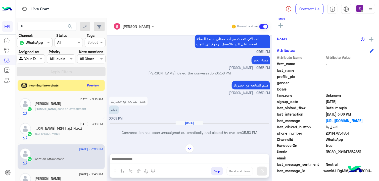
click at [270, 94] on div "Aug 21, 2025 انت الأن تتحدث مع احد ممثلى خدمة العملاء اضغط على الزر بالأسفل لرج…" at bounding box center [189, 87] width 165 height 105
click at [272, 105] on div ". Reachable Unknown Subscription Date : 08/21/2025 Priority Not Set Tags See Al…" at bounding box center [325, 98] width 107 height 161
click at [272, 106] on div ". Reachable Unknown Subscription Date : 08/21/2025 Priority Not Set Tags See Al…" at bounding box center [325, 98] width 107 height 161
drag, startPoint x: 272, startPoint y: 106, endPoint x: 268, endPoint y: 109, distance: 4.8
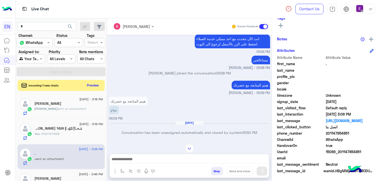
click at [268, 109] on div "هيتم المتابعه مع حضرتك تمام 06:09 PM" at bounding box center [189, 109] width 161 height 26
click at [273, 117] on div ". Reachable Unknown Subscription Date : 08/21/2025 Priority Not Set Tags See Al…" at bounding box center [325, 98] width 107 height 161
click at [269, 121] on div "Aug 21, 2025 انت الأن تتحدث مع احد ممثلى خدمة العملاء اضغط على الزر بالأسفل لرج…" at bounding box center [189, 87] width 165 height 105
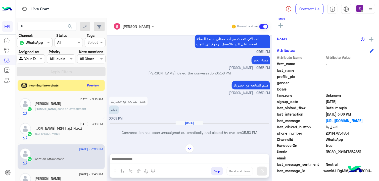
click at [269, 122] on div "Aug 21, 2025 انت الأن تتحدث مع احد ممثلى خدمة العملاء اضغط على الزر بالأسفل لرج…" at bounding box center [189, 87] width 165 height 105
drag, startPoint x: 269, startPoint y: 122, endPoint x: 272, endPoint y: 125, distance: 3.9
click at [272, 125] on div "Aug 21, 2025 انت الأن تتحدث مع احد ممثلى خدمة العملاء اضغط على الزر بالأسفل لرج…" at bounding box center [189, 87] width 165 height 105
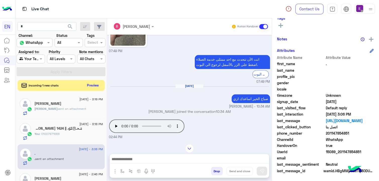
scroll to position [281, 0]
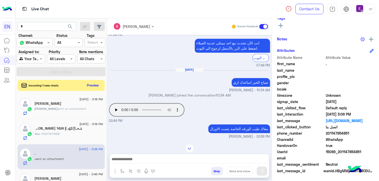
click at [273, 112] on div ". Reachable Unknown Subscription Date : 08/21/2025 Priority Not Set Tags See Al…" at bounding box center [325, 98] width 107 height 161
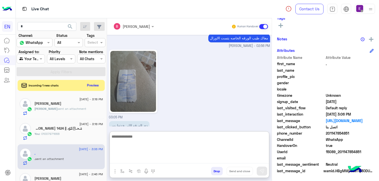
click at [162, 162] on textarea at bounding box center [189, 149] width 159 height 30
type textarea "*"
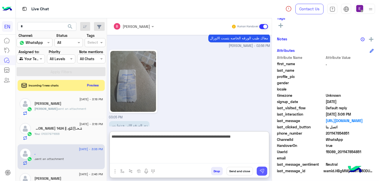
type textarea "**********"
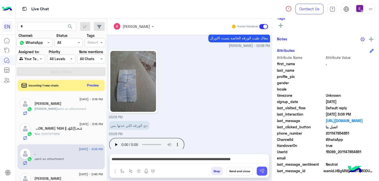
click at [263, 163] on img at bounding box center [262, 171] width 5 height 5
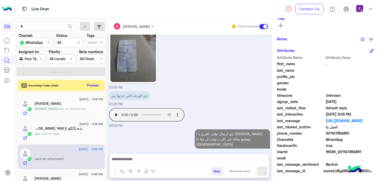
scroll to position [411, 0]
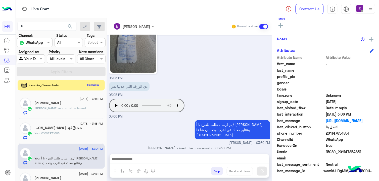
click at [98, 86] on button "Preview" at bounding box center [93, 85] width 16 height 7
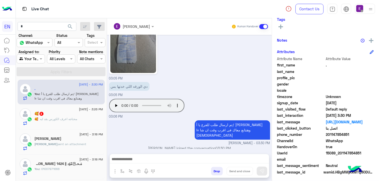
scroll to position [89, 0]
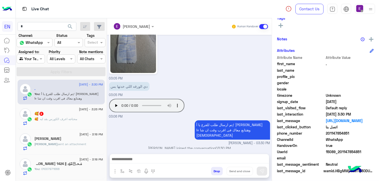
click at [71, 119] on span ": محتاجه اعرف الكورس بقد ايه" at bounding box center [57, 119] width 39 height 4
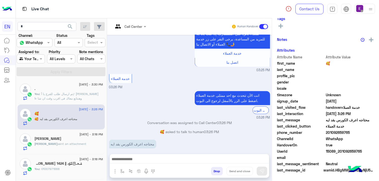
scroll to position [87, 0]
click at [126, 27] on input "text" at bounding box center [123, 26] width 20 height 5
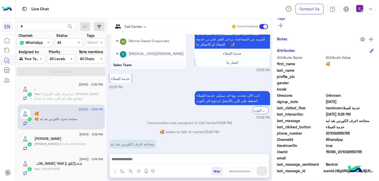
scroll to position [83, 0]
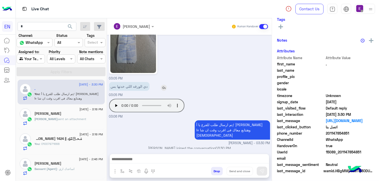
scroll to position [89, 0]
click at [83, 119] on div "محمد sent an attachment" at bounding box center [69, 121] width 68 height 9
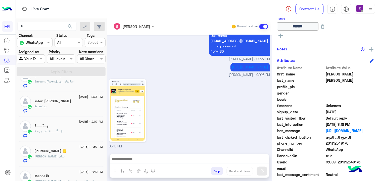
scroll to position [184, 0]
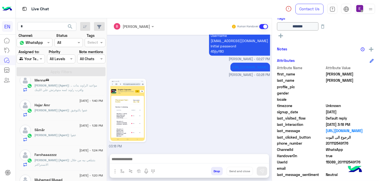
click at [106, 76] on div "Apply Filters" at bounding box center [61, 71] width 91 height 9
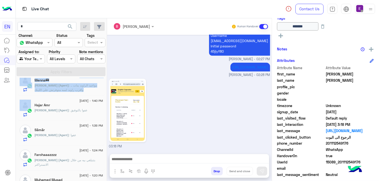
drag, startPoint x: 106, startPoint y: 76, endPoint x: 103, endPoint y: 94, distance: 18.6
click at [103, 94] on div "search Channel: Channel WhatsApp Status Channel All Tags Select Assigned to: Ag…" at bounding box center [61, 100] width 91 height 165
click at [103, 94] on div "25 August - 3:30 PM . You : تم ارسال طلب للفرع يا أ/ يوسف للتأكيد وهنتابع معاك …" at bounding box center [61, 130] width 91 height 105
drag, startPoint x: 103, startPoint y: 94, endPoint x: 107, endPoint y: 97, distance: 4.6
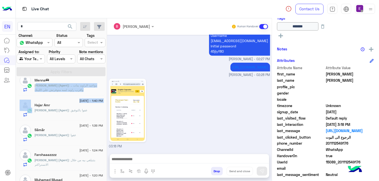
click at [107, 97] on mat-drawer-container "search Channel: Channel WhatsApp Status Channel All Tags Select Assigned to: Ag…" at bounding box center [197, 100] width 363 height 165
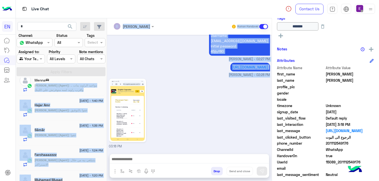
click at [107, 97] on mat-drawer "Bassant Ayman Human Handover Aug 24, 2025 انت الأن تتحدث مع احد من فريق الأونلا…" at bounding box center [243, 100] width 272 height 165
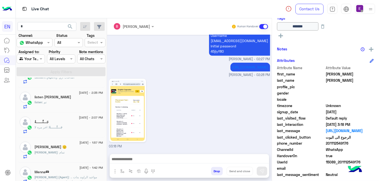
scroll to position [0, 0]
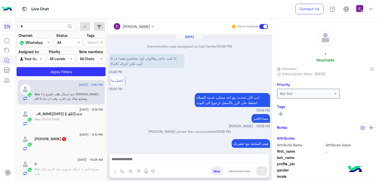
scroll to position [371, 0]
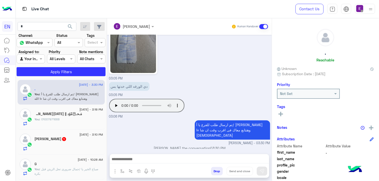
click at [79, 135] on span "25 August - 3:10 PM" at bounding box center [90, 135] width 23 height 5
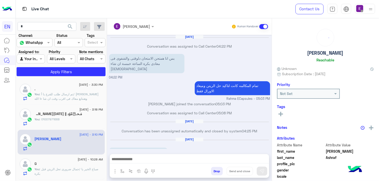
scroll to position [460, 0]
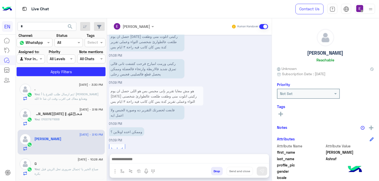
click at [379, 134] on html "EN Live Chat Contact Us Help Center عربي English search Channel: Channel WhatsA…" at bounding box center [189, 90] width 379 height 181
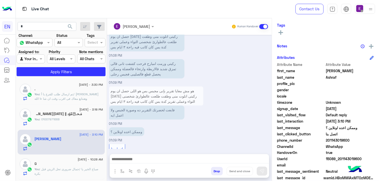
scroll to position [89, 0]
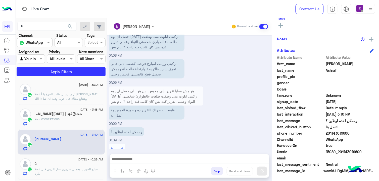
drag, startPoint x: 377, startPoint y: 135, endPoint x: 355, endPoint y: 122, distance: 25.3
click at [355, 122] on div "Abdelrahman Ashraf Reachable Unknown Subscription Date : 08/13/2025 Priority No…" at bounding box center [325, 98] width 107 height 161
drag, startPoint x: 355, startPoint y: 122, endPoint x: 354, endPoint y: 144, distance: 22.4
click at [354, 144] on span "true" at bounding box center [350, 146] width 48 height 5
click at [354, 129] on span "اتصل بنا" at bounding box center [350, 127] width 48 height 5
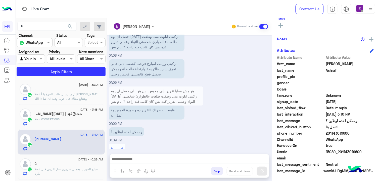
click at [354, 129] on span "اتصل بنا" at bounding box center [350, 127] width 48 height 5
drag, startPoint x: 354, startPoint y: 129, endPoint x: 353, endPoint y: 132, distance: 2.5
click at [353, 132] on span "201143019600" at bounding box center [350, 133] width 48 height 5
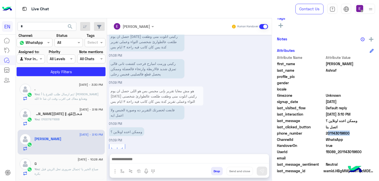
click at [353, 132] on span "201143019600" at bounding box center [350, 133] width 48 height 5
copy span "201143019600"
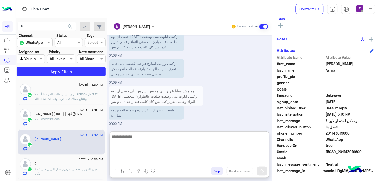
click at [149, 159] on textarea at bounding box center [189, 149] width 159 height 30
type textarea "**********"
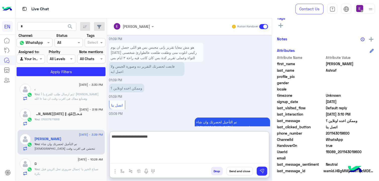
type textarea "**********"
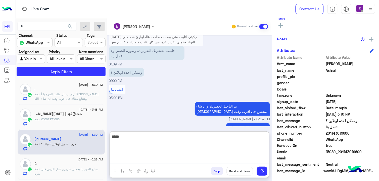
click at [267, 137] on textarea "*****" at bounding box center [189, 149] width 159 height 30
type textarea "******"
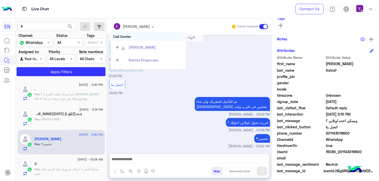
click at [141, 26] on div at bounding box center [134, 26] width 46 height 6
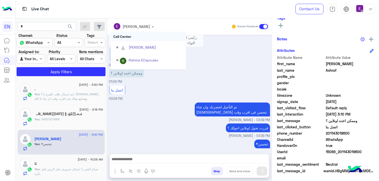
scroll to position [513, 0]
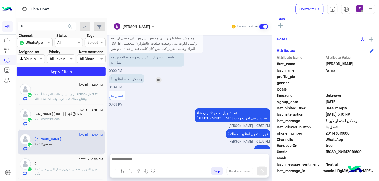
click at [132, 75] on p "وممكن اخده اونلاين ؟" at bounding box center [126, 79] width 35 height 9
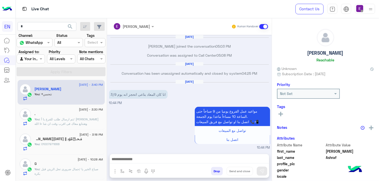
scroll to position [461, 0]
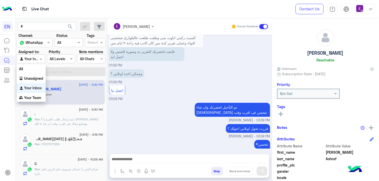
click at [41, 57] on span at bounding box center [41, 58] width 6 height 5
click at [27, 96] on b "Your Team" at bounding box center [32, 98] width 17 height 4
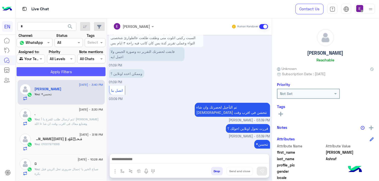
click at [56, 71] on button "Apply Filters" at bounding box center [61, 71] width 89 height 9
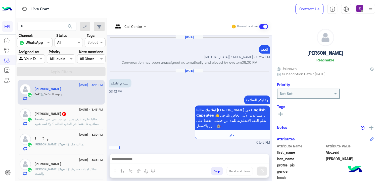
scroll to position [600, 0]
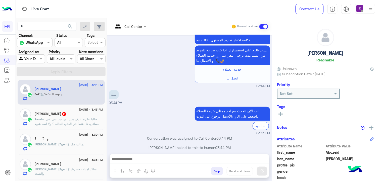
click at [58, 109] on div "[DATE] - 3:43 PM" at bounding box center [69, 110] width 68 height 3
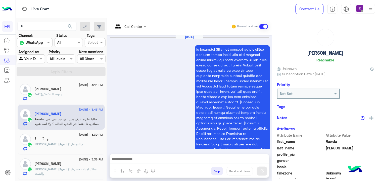
scroll to position [774, 0]
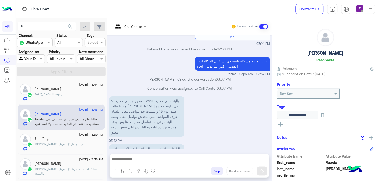
click at [379, 126] on html "EN Live Chat Contact Us Help Center عربي English search Channel: Channel WhatsA…" at bounding box center [189, 90] width 379 height 181
click at [379, 137] on html "EN Live Chat Contact Us Help Center عربي English search Channel: Channel WhatsA…" at bounding box center [189, 90] width 379 height 181
click at [379, 136] on div "**********" at bounding box center [325, 98] width 107 height 161
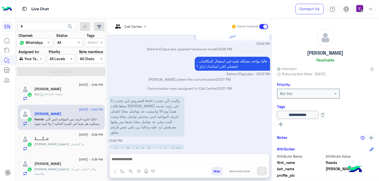
click at [379, 136] on div "**********" at bounding box center [325, 98] width 107 height 161
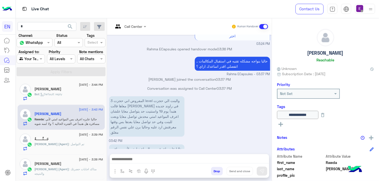
click at [379, 135] on div "**********" at bounding box center [325, 98] width 107 height 161
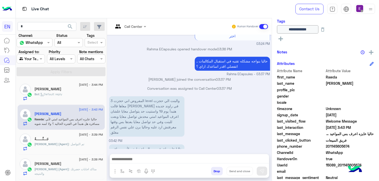
scroll to position [99, 0]
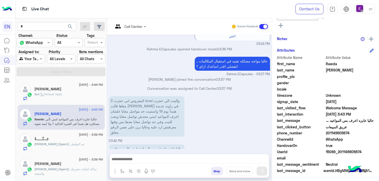
click at [344, 132] on span "201145605674" at bounding box center [350, 133] width 48 height 5
copy span "201145605674"
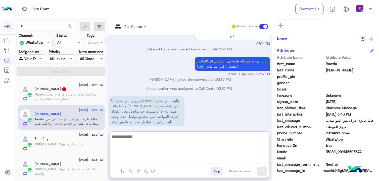
click at [130, 158] on textarea at bounding box center [189, 149] width 159 height 30
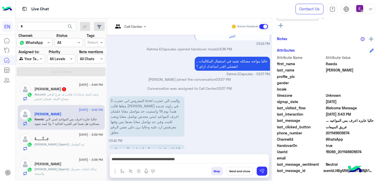
click at [261, 167] on div "**********" at bounding box center [189, 161] width 159 height 13
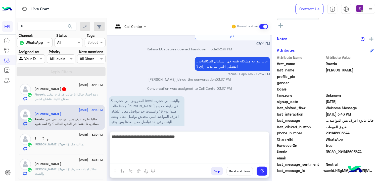
click at [190, 161] on textarea "**********" at bounding box center [189, 149] width 159 height 30
type textarea "**********"
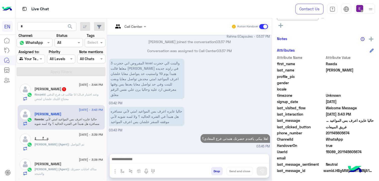
click at [85, 101] on p "Abozeid : انا طالب ف فرع الدقي L3وعند اختبار ف محتاج اللينك علشان امتحن" at bounding box center [69, 96] width 68 height 9
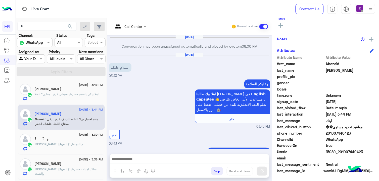
scroll to position [606, 0]
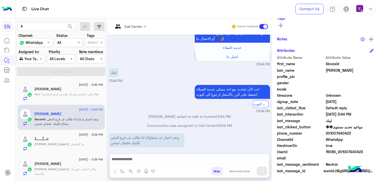
click at [338, 133] on span "201007440423" at bounding box center [350, 133] width 48 height 5
copy span "201007440423"
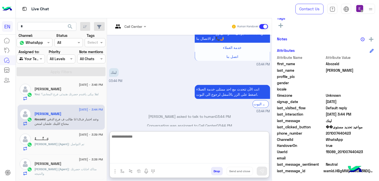
click at [153, 163] on textarea at bounding box center [189, 149] width 159 height 30
paste textarea "**********"
type textarea "**********"
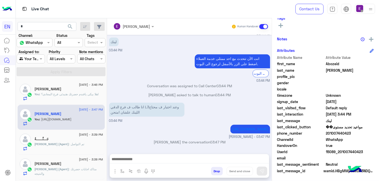
scroll to position [653, 0]
click at [54, 139] on div "جَـــنَّــــــةُ" at bounding box center [69, 139] width 68 height 5
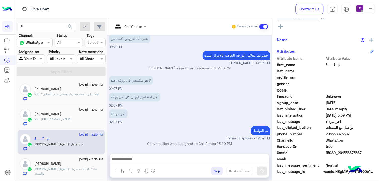
scroll to position [109, 0]
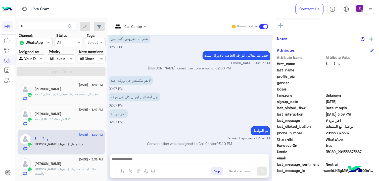
click at [203, 121] on div "اخر مره لا 02:07 PM" at bounding box center [189, 116] width 161 height 17
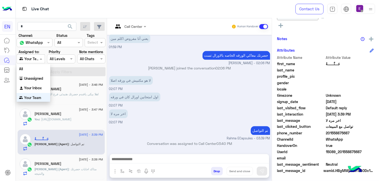
click at [42, 61] on div at bounding box center [31, 59] width 28 height 6
click at [33, 97] on b "Your Team" at bounding box center [32, 98] width 17 height 4
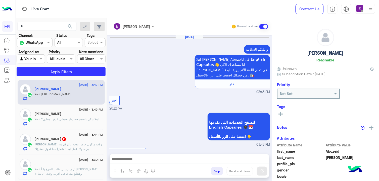
scroll to position [607, 0]
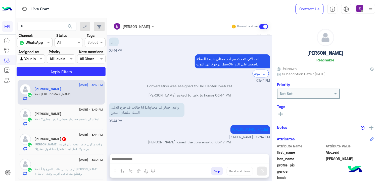
click at [43, 147] on p "[PERSON_NAME] : وقت ماكون جاهز ابعت عالرقم ده برده ولا اعمل ايه + شكرا جدا لذوق…" at bounding box center [69, 147] width 68 height 9
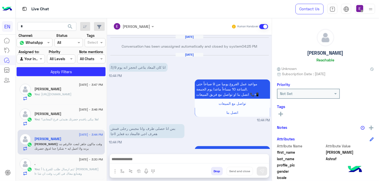
scroll to position [478, 0]
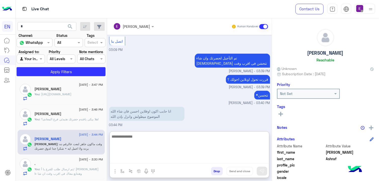
click at [160, 163] on textarea at bounding box center [189, 149] width 159 height 30
type textarea "**********"
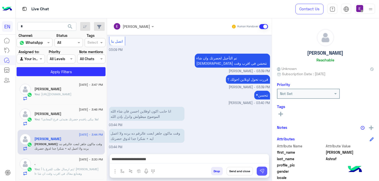
click at [265, 171] on img at bounding box center [262, 171] width 5 height 5
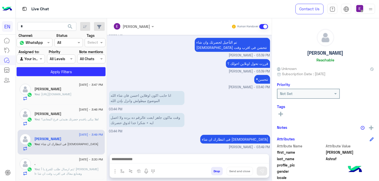
click at [374, 96] on div "Not Set" at bounding box center [325, 94] width 97 height 10
click at [365, 126] on img at bounding box center [363, 128] width 4 height 4
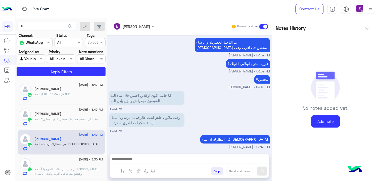
click at [105, 131] on div "[DATE] - 3:49 PM [PERSON_NAME] You : فى انتظارك ان شاء [DEMOGRAPHIC_DATA]" at bounding box center [61, 142] width 87 height 25
click at [202, 69] on small "[PERSON_NAME] - 03:39 PM" at bounding box center [189, 71] width 161 height 5
click at [340, 125] on button "Add note" at bounding box center [325, 122] width 29 height 12
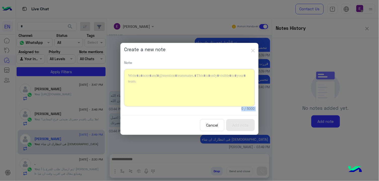
click at [341, 125] on modal-container "Create a new note Note Character limit reached 0 / 5000 Cancel Add note" at bounding box center [189, 90] width 379 height 181
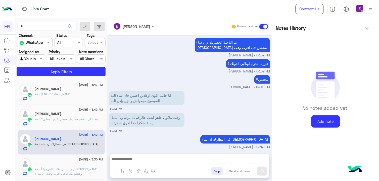
drag, startPoint x: 341, startPoint y: 125, endPoint x: 344, endPoint y: 29, distance: 96.3
click at [344, 29] on div "Notes History No notes added yet. Add note" at bounding box center [325, 93] width 107 height 151
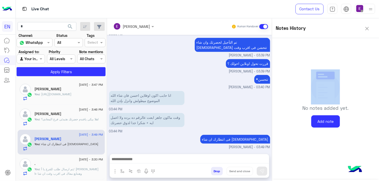
drag, startPoint x: 344, startPoint y: 29, endPoint x: 324, endPoint y: 36, distance: 21.0
click at [324, 36] on div "Notes History" at bounding box center [325, 28] width 107 height 20
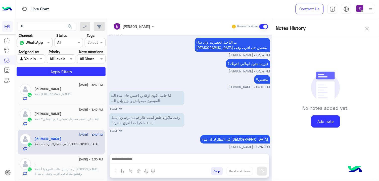
drag, startPoint x: 324, startPoint y: 36, endPoint x: 312, endPoint y: 26, distance: 15.2
click at [306, 26] on h5 "Notes History" at bounding box center [291, 28] width 30 height 6
click at [95, 99] on div "Rawda : هبدأ من level 2" at bounding box center [69, 96] width 68 height 9
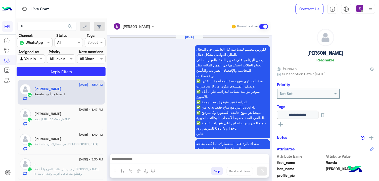
scroll to position [410, 0]
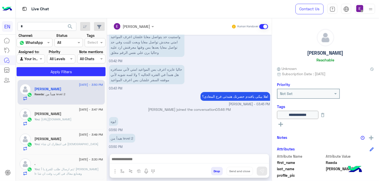
click at [379, 101] on html "EN Live Chat Contact Us Help Center عربي English search Channel: Channel WhatsA…" at bounding box center [189, 90] width 379 height 181
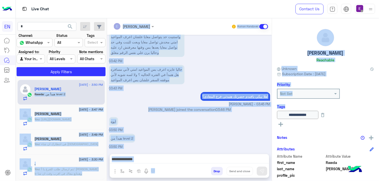
click at [379, 101] on html "EN Live Chat Contact Us Help Center عربي English search Channel: Channel WhatsA…" at bounding box center [189, 90] width 379 height 181
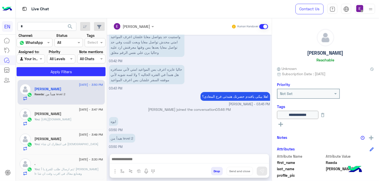
click at [300, 174] on span "profile_pic" at bounding box center [301, 175] width 48 height 5
click at [301, 174] on span "profile_pic" at bounding box center [301, 175] width 48 height 5
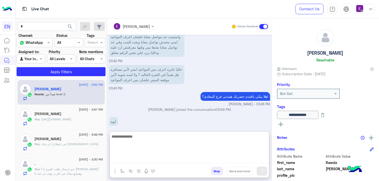
click at [183, 157] on textarea at bounding box center [189, 149] width 159 height 30
type textarea "*"
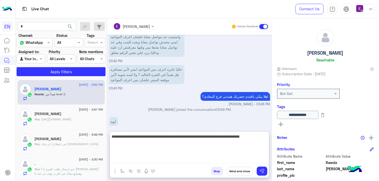
type textarea "**********"
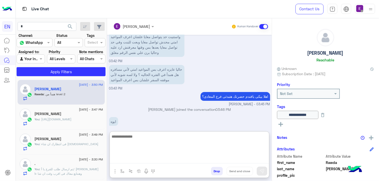
scroll to position [454, 0]
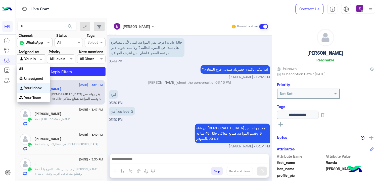
click at [39, 62] on div "Agent Filter Your Inbox" at bounding box center [31, 59] width 28 height 9
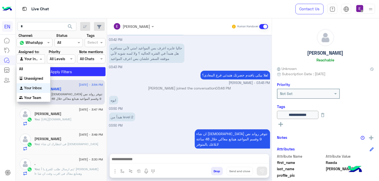
scroll to position [431, 0]
click at [33, 97] on b "Your Team" at bounding box center [32, 98] width 17 height 4
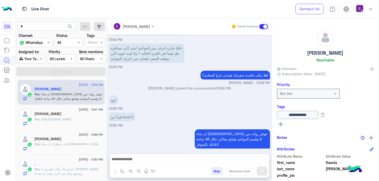
click at [36, 94] on span "You" at bounding box center [37, 94] width 5 height 4
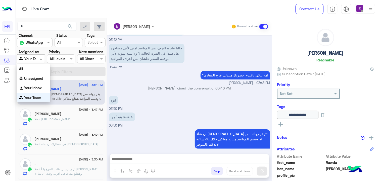
click at [38, 57] on div at bounding box center [31, 59] width 28 height 6
click at [29, 98] on b "Your Team" at bounding box center [32, 98] width 17 height 4
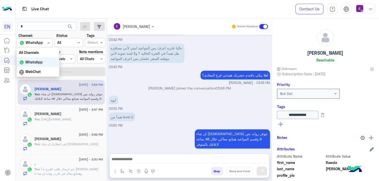
click at [38, 40] on input "text" at bounding box center [28, 42] width 18 height 5
click at [37, 55] on div "All Channels" at bounding box center [38, 52] width 43 height 9
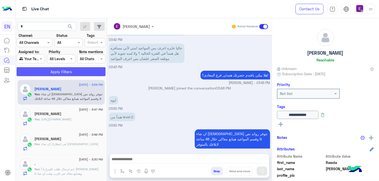
click at [36, 72] on button "Apply Filters" at bounding box center [61, 71] width 89 height 9
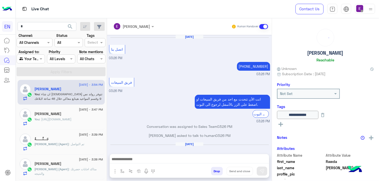
scroll to position [292, 0]
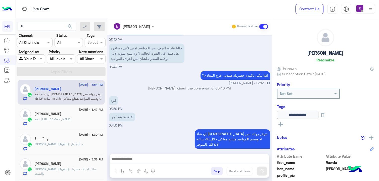
click at [61, 171] on p "Rahma (Agent) : متاكد اجابات حضرتك والنتيجه" at bounding box center [69, 171] width 68 height 9
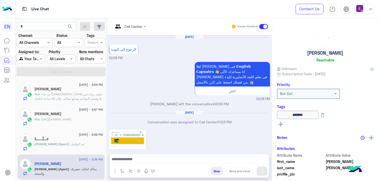
scroll to position [355, 0]
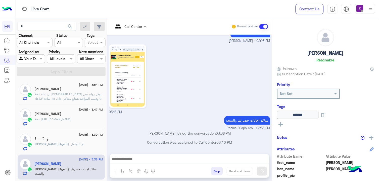
click at [107, 150] on div "[DATE] - 3:54 PM [PERSON_NAME] You : ان شاء [DEMOGRAPHIC_DATA] تتوفر رواند نص 9…" at bounding box center [61, 130] width 91 height 105
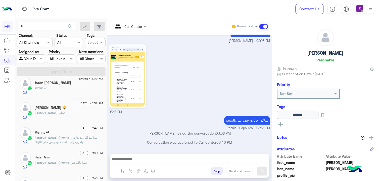
scroll to position [184, 0]
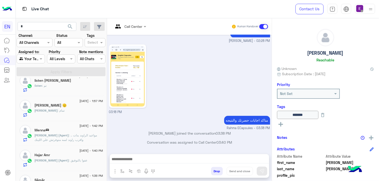
click at [123, 108] on div "[DATE] الرجوع الى البوت 02:08 PM اهلا [PERSON_NAME] فى 𝗘𝗻𝗴𝗹𝗶𝘀𝗵 𝗖𝗮𝗽𝘀𝘂𝗹𝗲𝘀 👋 انا م…" at bounding box center [189, 92] width 165 height 114
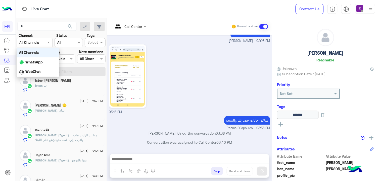
click at [35, 46] on div "Channel All Channels" at bounding box center [35, 42] width 36 height 9
click at [38, 60] on b "WhatsApp" at bounding box center [33, 62] width 17 height 4
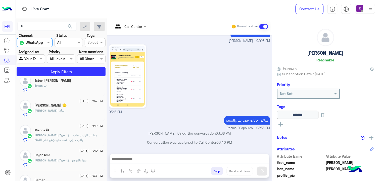
click at [39, 59] on div at bounding box center [31, 59] width 28 height 6
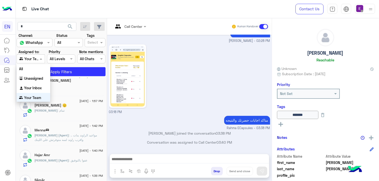
click at [32, 101] on div "Your Team" at bounding box center [34, 98] width 34 height 10
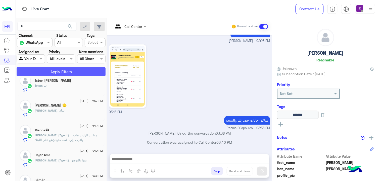
click at [40, 70] on button "Apply Filters" at bounding box center [61, 71] width 89 height 9
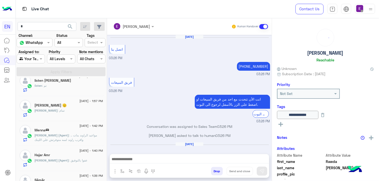
scroll to position [292, 0]
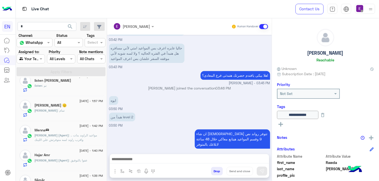
click at [107, 103] on div "[DATE] - 3:54 PM [PERSON_NAME] You : ان شاء [DEMOGRAPHIC_DATA] تتوفر رواند نص 9…" at bounding box center [61, 130] width 91 height 105
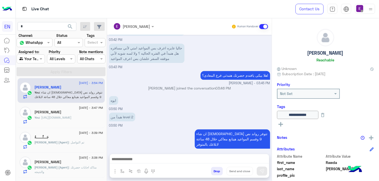
scroll to position [0, 0]
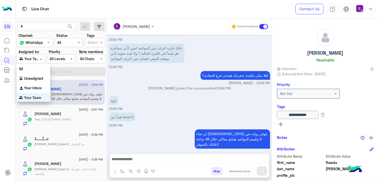
click at [22, 61] on input "text" at bounding box center [25, 59] width 12 height 5
click at [23, 66] on div "All" at bounding box center [34, 68] width 34 height 9
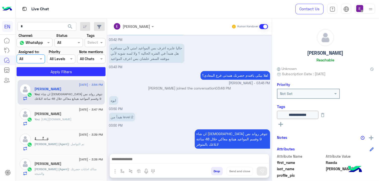
click at [31, 61] on input "text" at bounding box center [25, 59] width 12 height 5
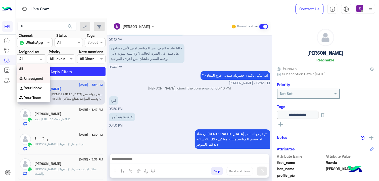
click at [35, 75] on div "Unassigned" at bounding box center [34, 79] width 34 height 10
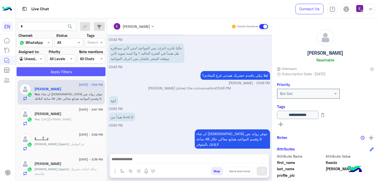
click at [39, 69] on button "Apply Filters" at bounding box center [61, 71] width 89 height 9
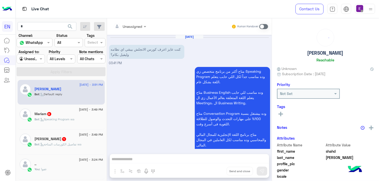
scroll to position [311, 0]
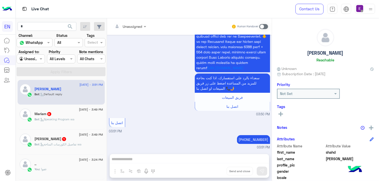
click at [79, 145] on span ": تفاصيل الكورسات المتاحة wa" at bounding box center [60, 145] width 42 height 4
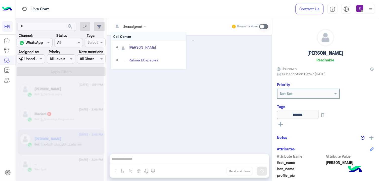
click at [134, 24] on input "text" at bounding box center [123, 26] width 20 height 5
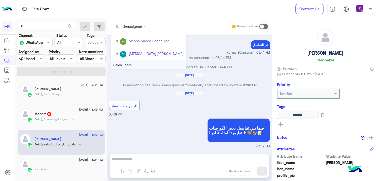
scroll to position [83, 0]
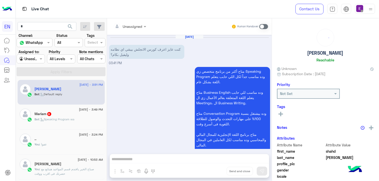
scroll to position [311, 0]
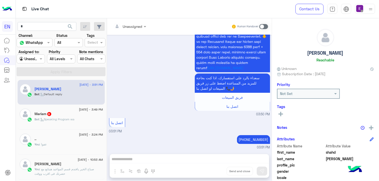
click at [46, 120] on span ": Speaking Program wa" at bounding box center [56, 120] width 35 height 4
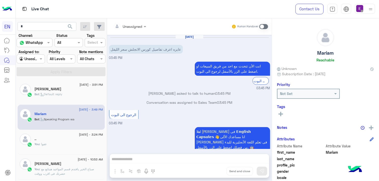
scroll to position [751, 0]
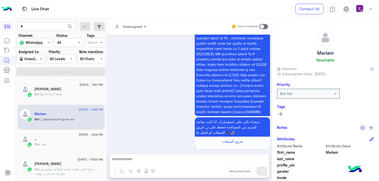
click at [149, 25] on span at bounding box center [146, 26] width 6 height 5
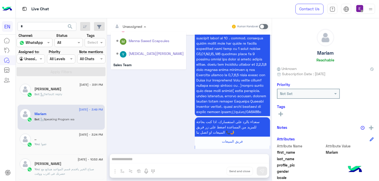
scroll to position [83, 0]
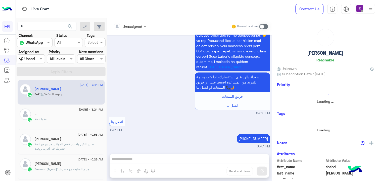
scroll to position [311, 0]
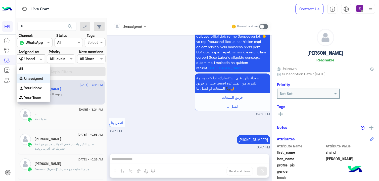
click at [21, 59] on input "text" at bounding box center [25, 59] width 12 height 5
click at [34, 96] on b "Your Team" at bounding box center [32, 98] width 17 height 4
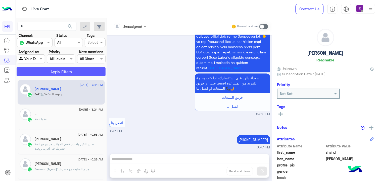
click at [34, 75] on button "Apply Filters" at bounding box center [61, 71] width 89 height 9
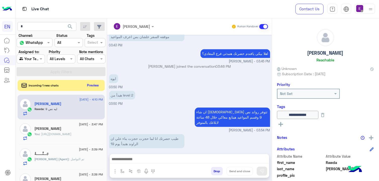
scroll to position [331, 0]
